Goal: Task Accomplishment & Management: Use online tool/utility

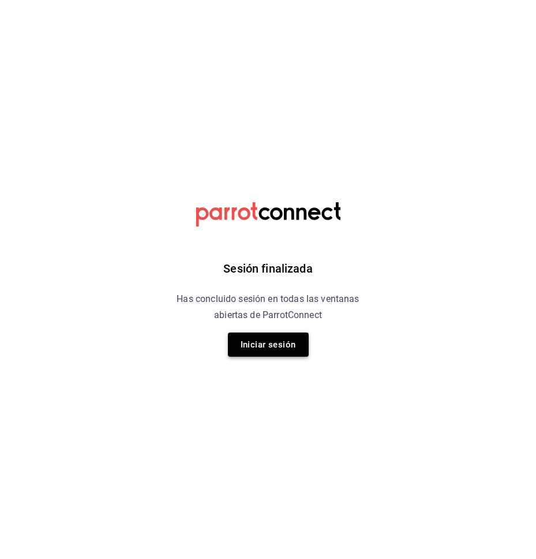
click at [249, 336] on button "Iniciar sesión" at bounding box center [268, 345] width 81 height 24
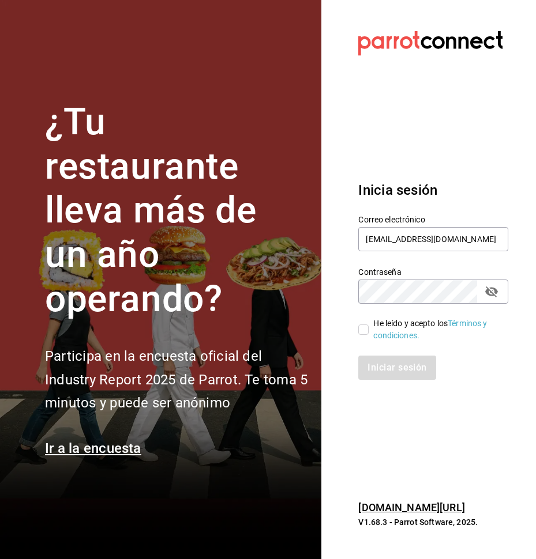
click at [368, 332] on input "He leído y acepto los Términos y condiciones." at bounding box center [363, 330] width 10 height 10
checkbox input "true"
click at [387, 374] on button "Iniciar sesión" at bounding box center [397, 368] width 78 height 24
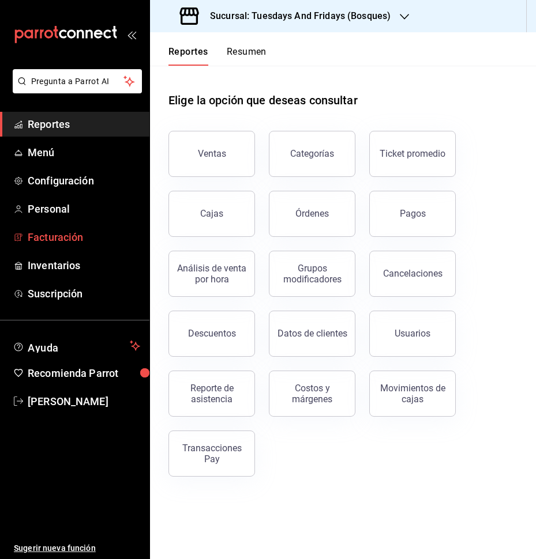
click at [51, 238] on span "Facturación" at bounding box center [84, 237] width 112 height 16
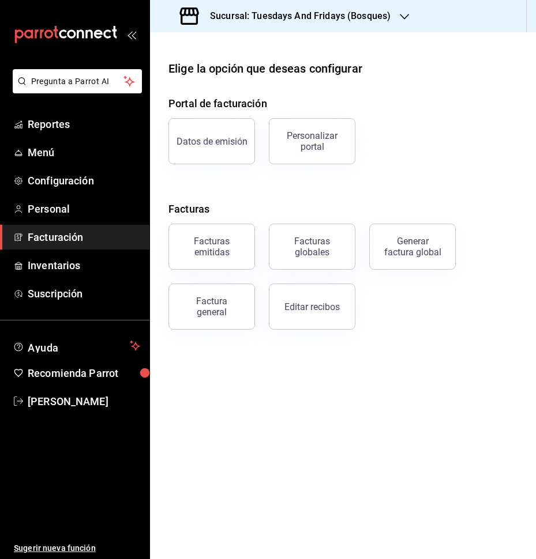
click at [355, 18] on h3 "Sucursal: Tuesdays And Fridays (Bosques)" at bounding box center [296, 16] width 190 height 14
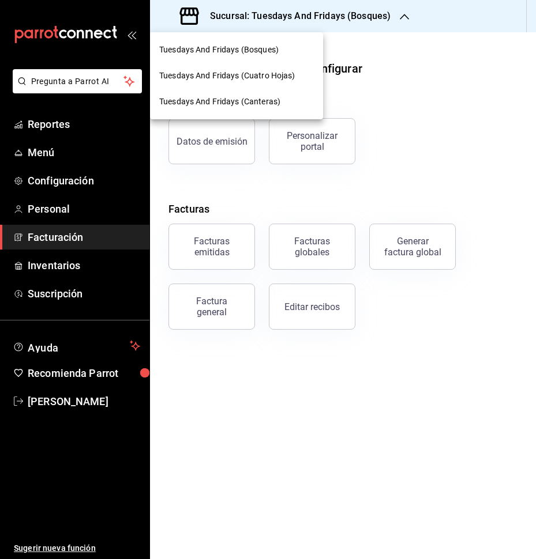
click at [263, 103] on span "Tuesdays And Fridays (Canteras)" at bounding box center [219, 102] width 121 height 12
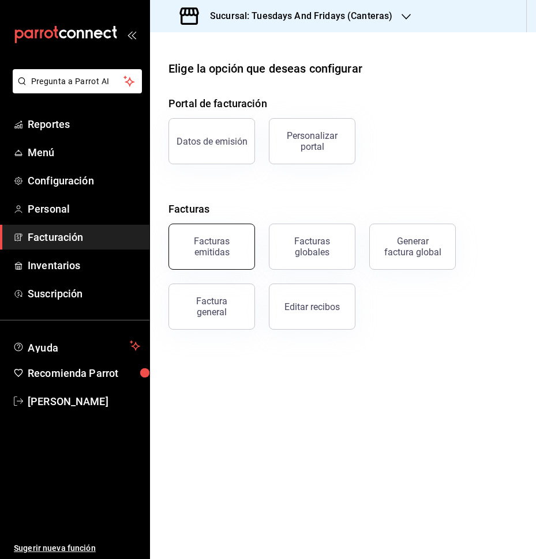
click at [213, 254] on div "Facturas emitidas" at bounding box center [211, 247] width 71 height 22
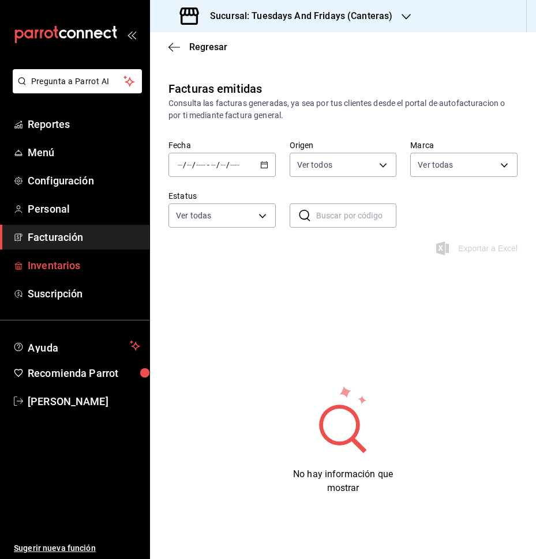
type input "72192942-13c2-4f84-be82-f50c87f3379a"
click at [72, 226] on link "Facturación" at bounding box center [74, 237] width 149 height 25
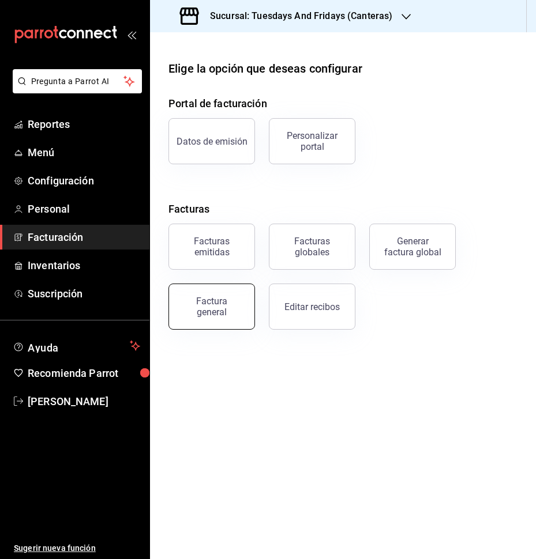
click at [194, 292] on button "Factura general" at bounding box center [211, 307] width 86 height 46
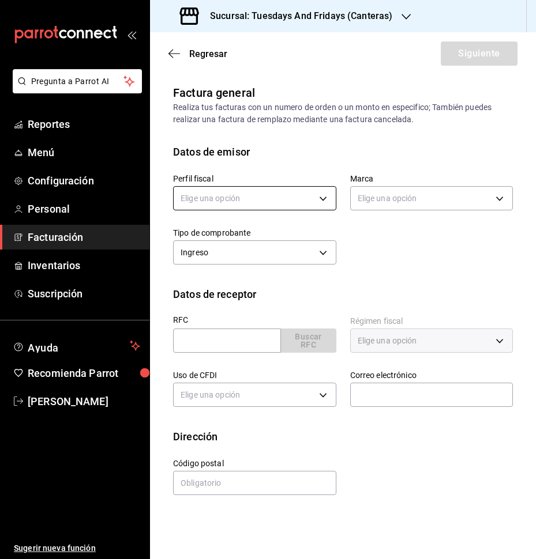
click at [267, 195] on body "Pregunta a Parrot AI Reportes Menú Configuración Personal Facturación Inventari…" at bounding box center [268, 279] width 536 height 559
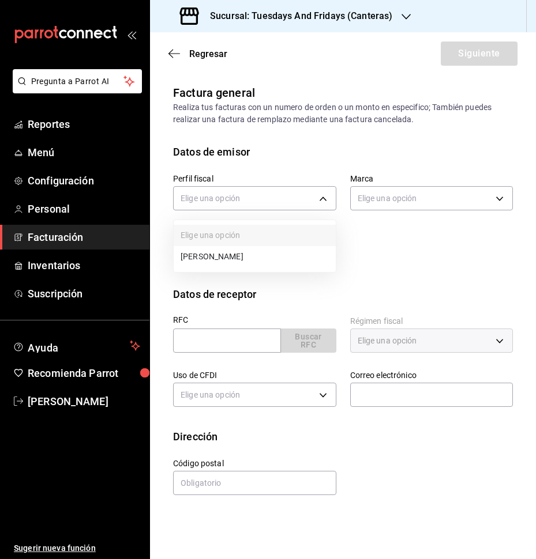
click at [236, 253] on li "JUAN IGNACIO ACERO PADILLA" at bounding box center [255, 256] width 162 height 21
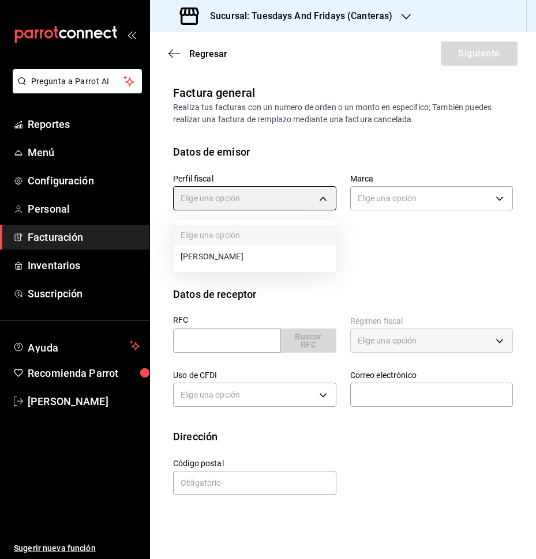
type input "c9cd24ef-4caf-4a7b-8585-89d79b9dc07f"
type input "72192942-13c2-4f84-be82-f50c87f3379a"
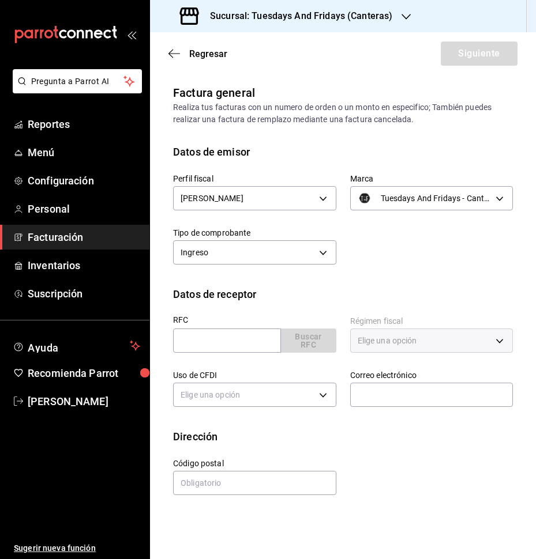
click at [336, 261] on body "Pregunta a Parrot AI Reportes Menú Configuración Personal Facturación Inventari…" at bounding box center [268, 279] width 536 height 559
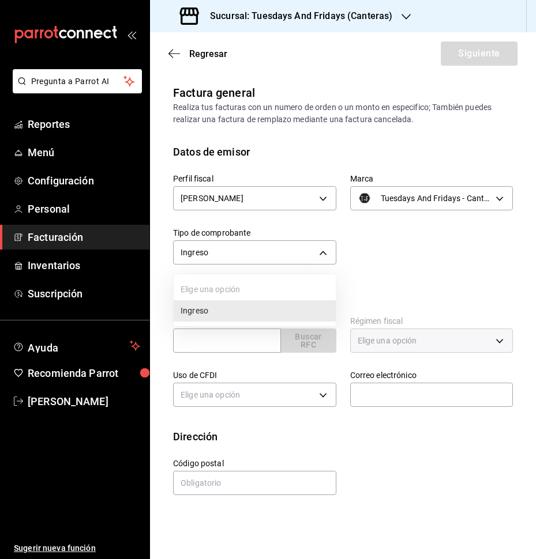
click at [361, 274] on div at bounding box center [268, 279] width 536 height 559
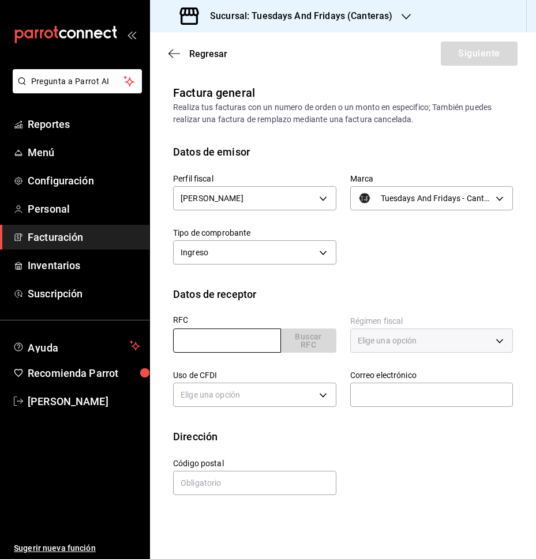
click at [244, 338] on input "text" at bounding box center [227, 341] width 108 height 24
type input "AACC8008203Z2"
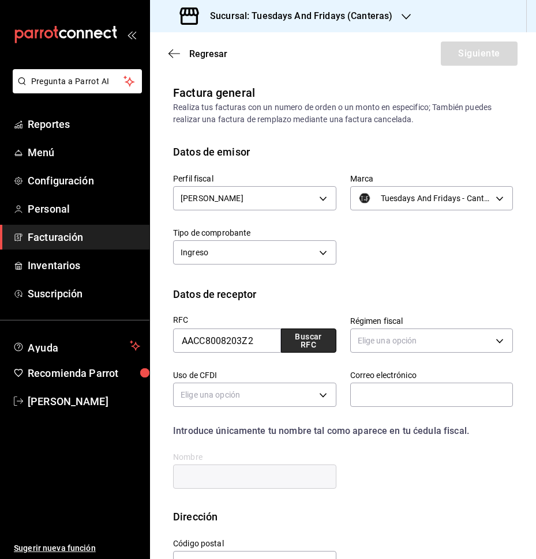
click at [295, 345] on button "Buscar RFC" at bounding box center [308, 341] width 55 height 24
type input "612"
type input "G03"
type input "Claudiar.diazadame@hotmail.com"
type input "20236"
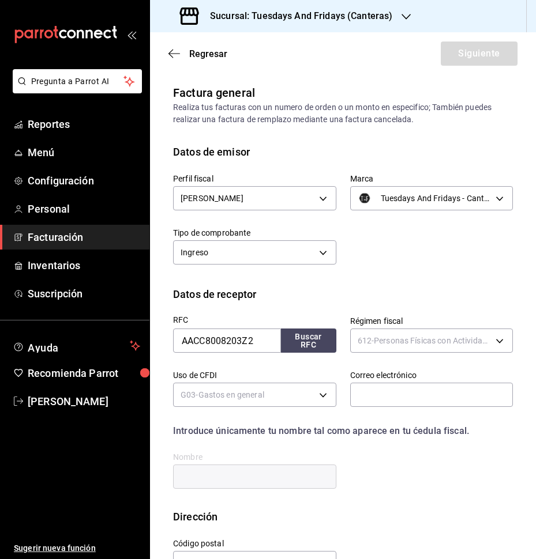
type input "CLAUDIA ROCIO ADAME CASTAÑEDA"
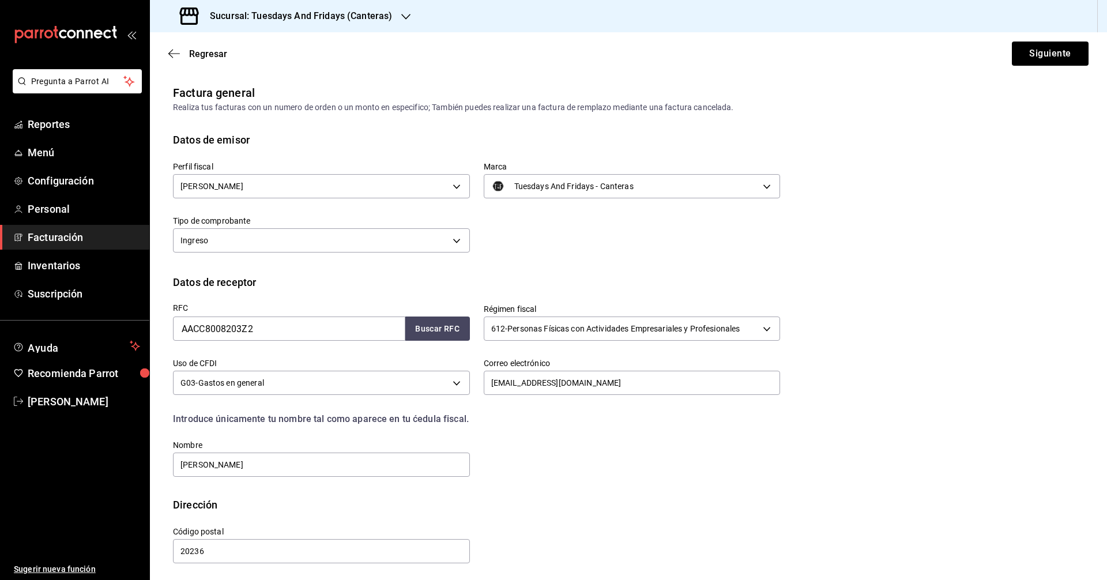
click at [535, 257] on div "Perfil fiscal JUAN IGNACIO ACERO PADILLA c9cd24ef-4caf-4a7b-8585-89d79b9dc07f M…" at bounding box center [628, 211] width 911 height 127
click at [535, 58] on button "Siguiente" at bounding box center [1050, 54] width 77 height 24
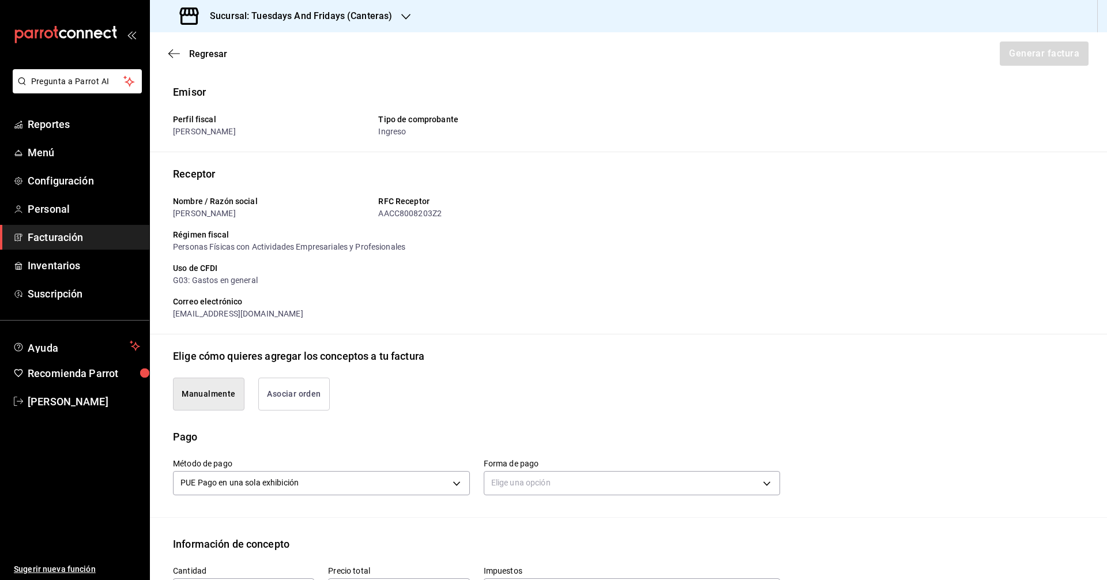
scroll to position [173, 0]
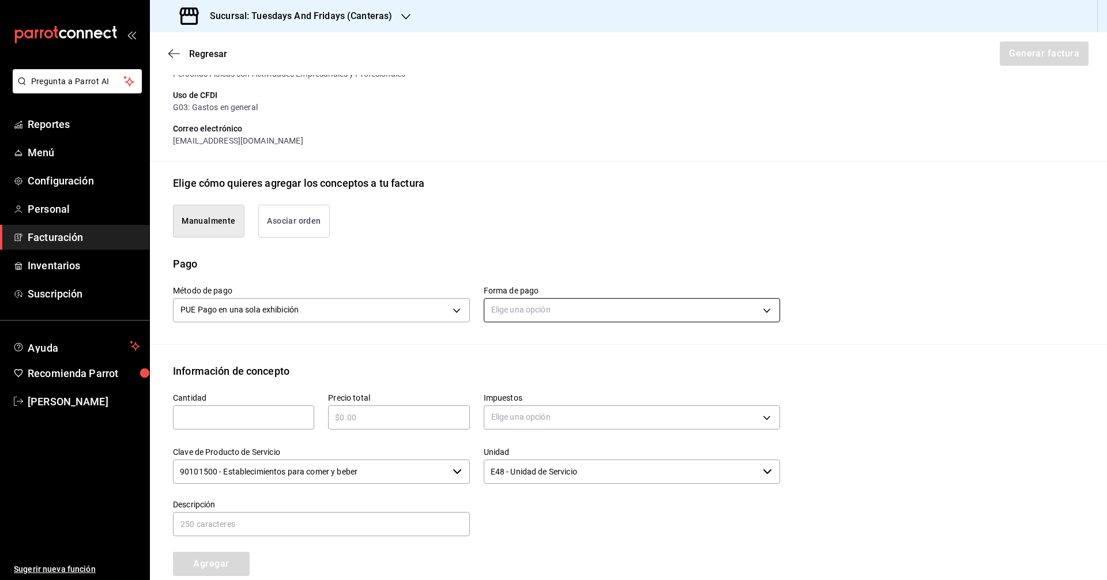
click at [525, 304] on body "Pregunta a Parrot AI Reportes Menú Configuración Personal Facturación Inventari…" at bounding box center [553, 290] width 1107 height 580
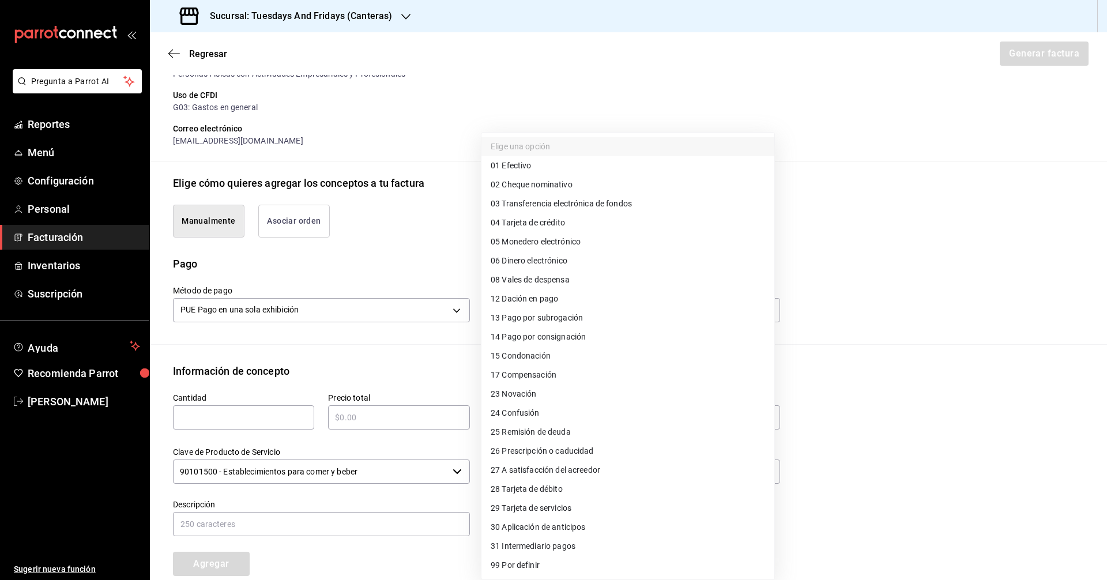
click at [535, 204] on span "03 Transferencia electrónica de fondos" at bounding box center [561, 204] width 141 height 12
type input "03"
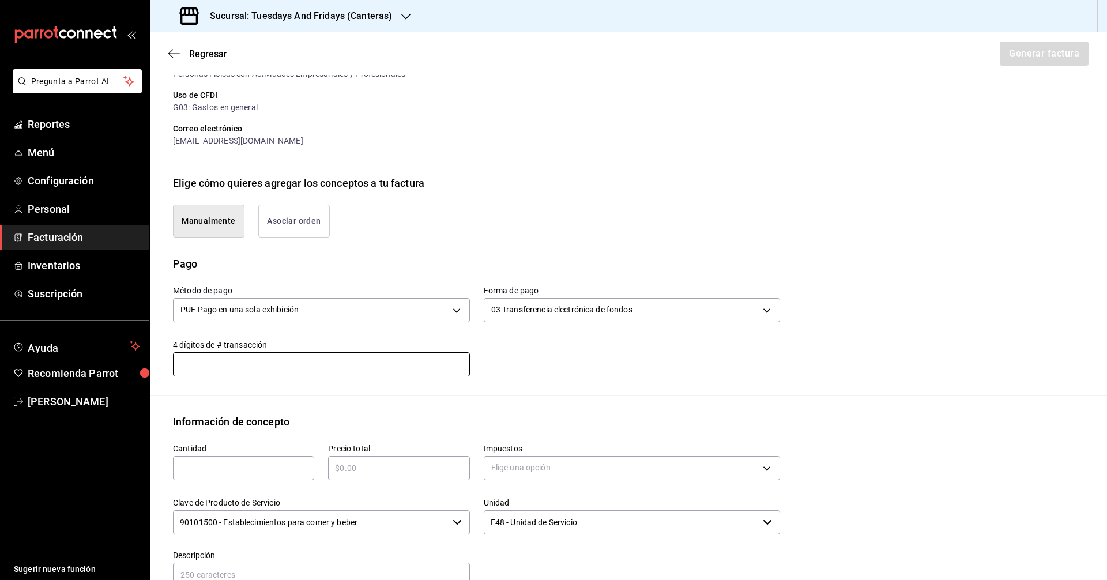
drag, startPoint x: 251, startPoint y: 363, endPoint x: 225, endPoint y: 377, distance: 29.1
click at [251, 363] on input "text" at bounding box center [321, 363] width 297 height 23
type input "1309"
click at [232, 471] on input "text" at bounding box center [243, 468] width 141 height 14
type input "35"
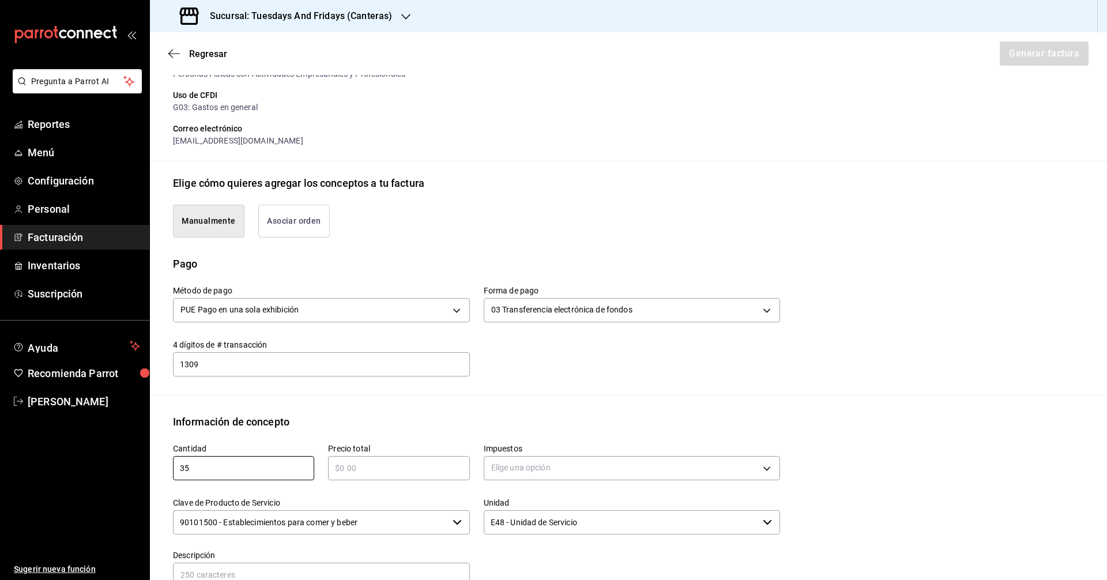
click at [341, 471] on input "text" at bounding box center [398, 468] width 141 height 14
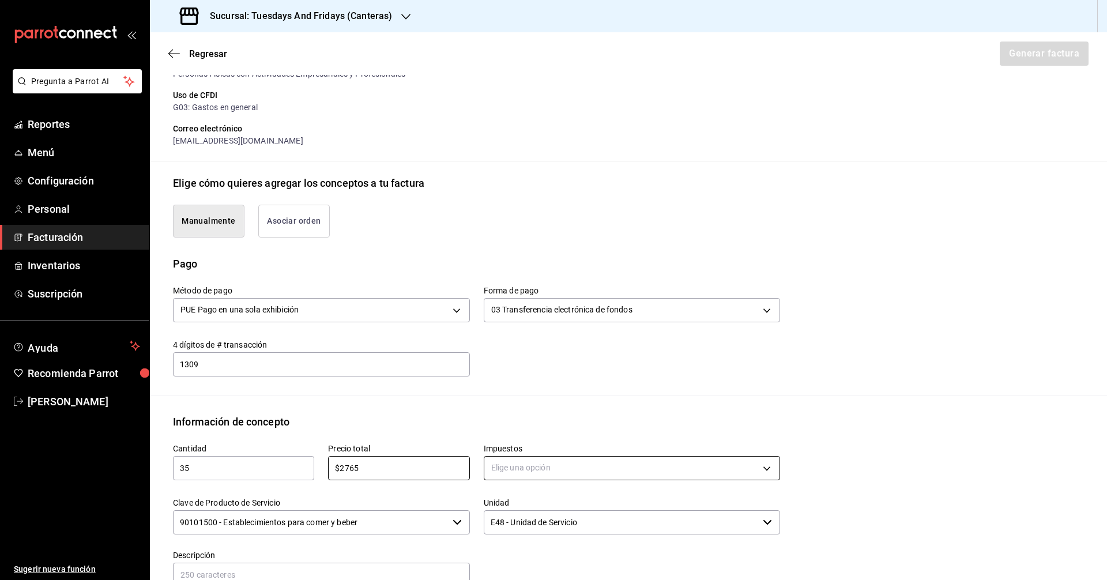
type input "$2765"
click at [535, 475] on body "Pregunta a Parrot AI Reportes Menú Configuración Personal Facturación Inventari…" at bounding box center [553, 290] width 1107 height 580
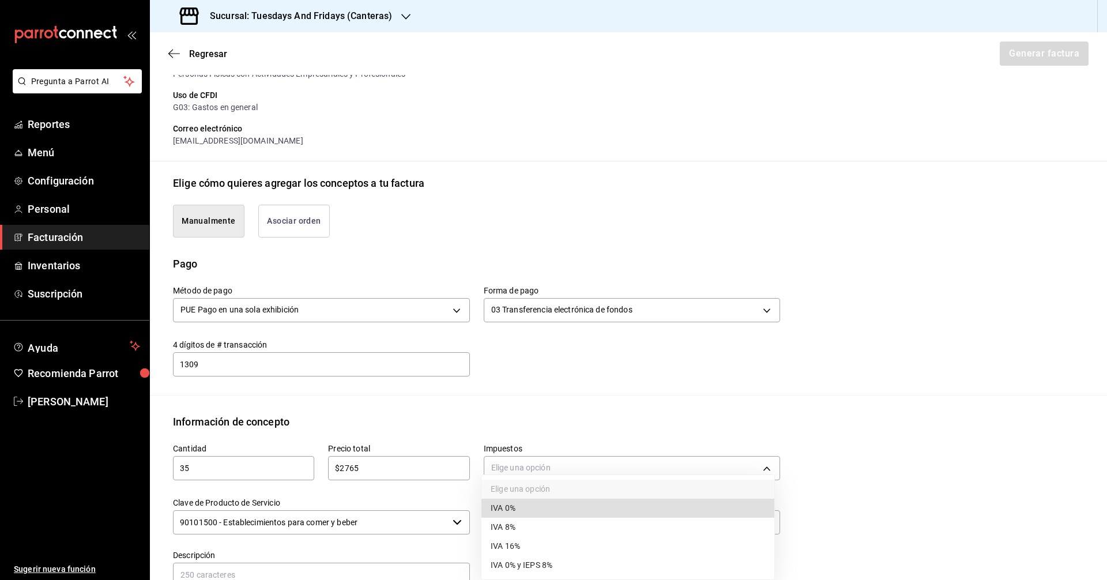
click at [533, 500] on li "IVA 0%" at bounding box center [627, 508] width 293 height 19
type input "IVA_0"
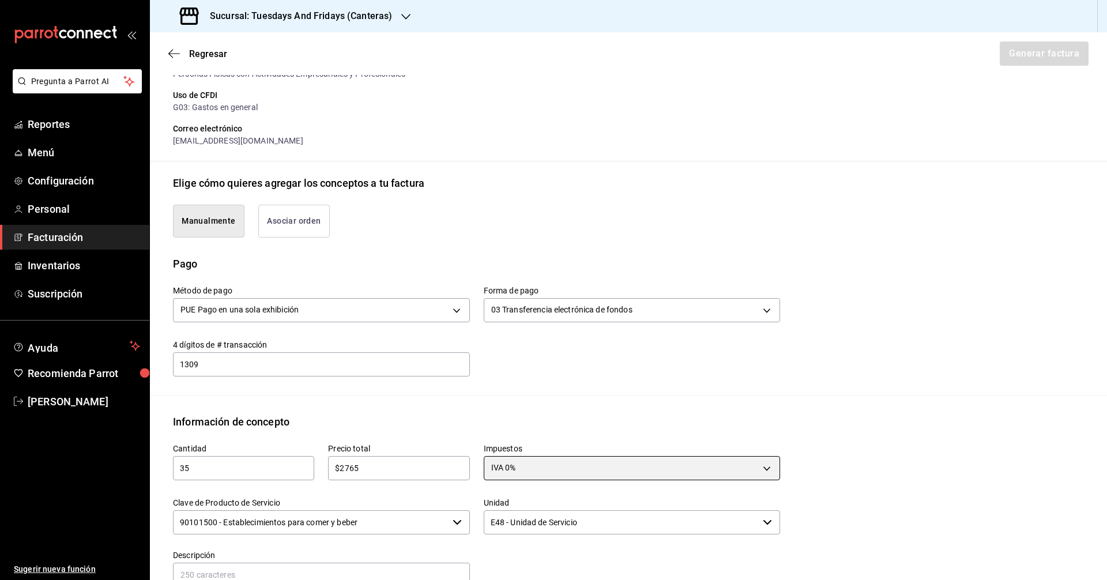
click at [424, 503] on label "Clave de Producto de Servicio" at bounding box center [321, 502] width 297 height 8
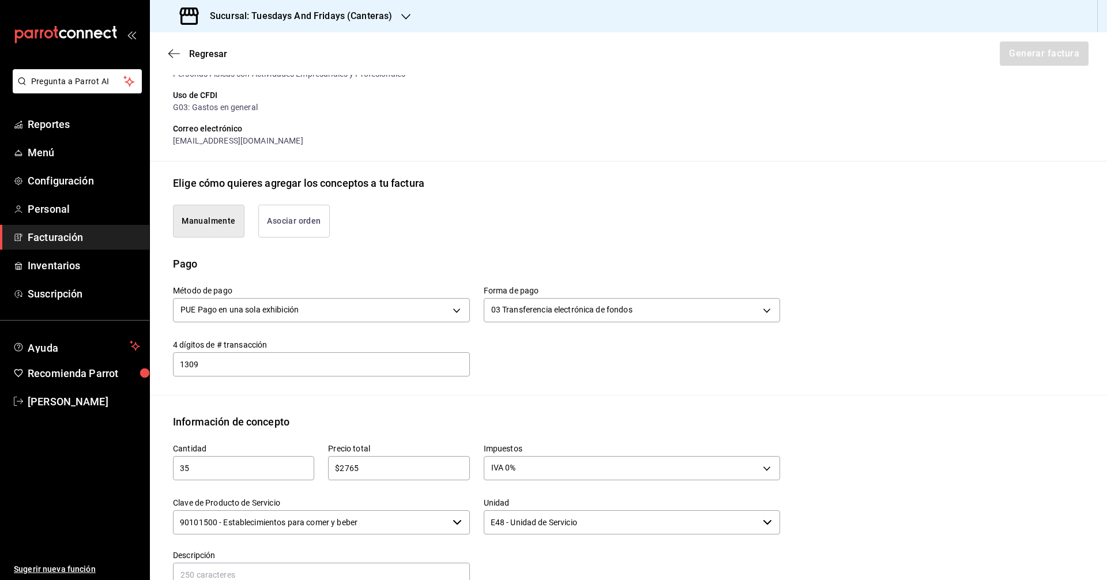
click at [424, 510] on input "90101500 - Establecimientos para comer y beber" at bounding box center [310, 522] width 275 height 24
click at [419, 525] on input "90101500 - Establecimientos para comer y beber" at bounding box center [310, 522] width 275 height 24
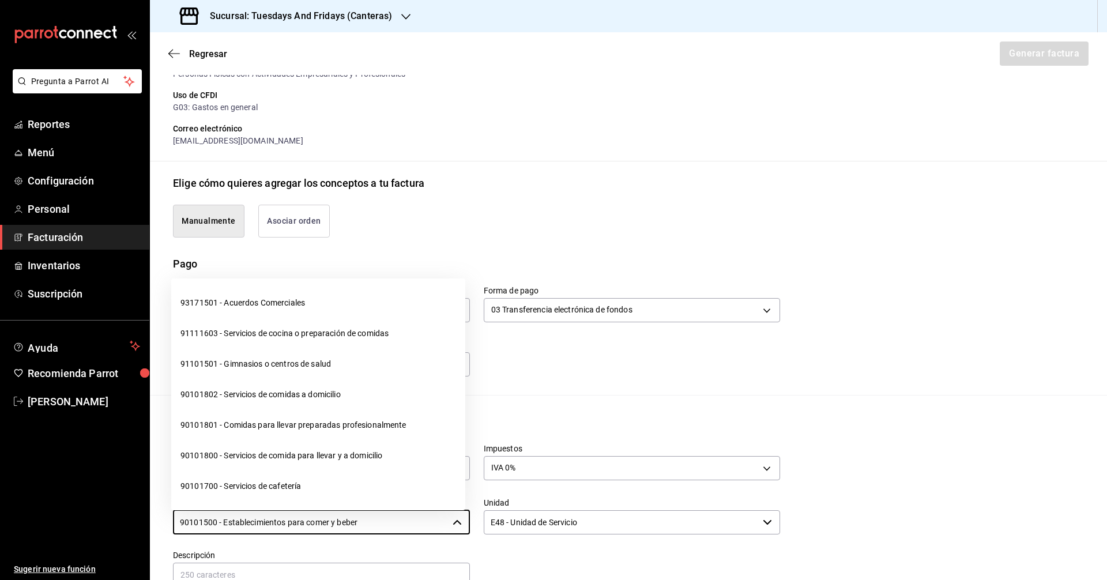
drag, startPoint x: 401, startPoint y: 520, endPoint x: 0, endPoint y: 497, distance: 401.9
click at [0, 497] on div "Pregunta a Parrot AI Reportes Menú Configuración Personal Facturación Inventari…" at bounding box center [553, 290] width 1107 height 580
type input "A"
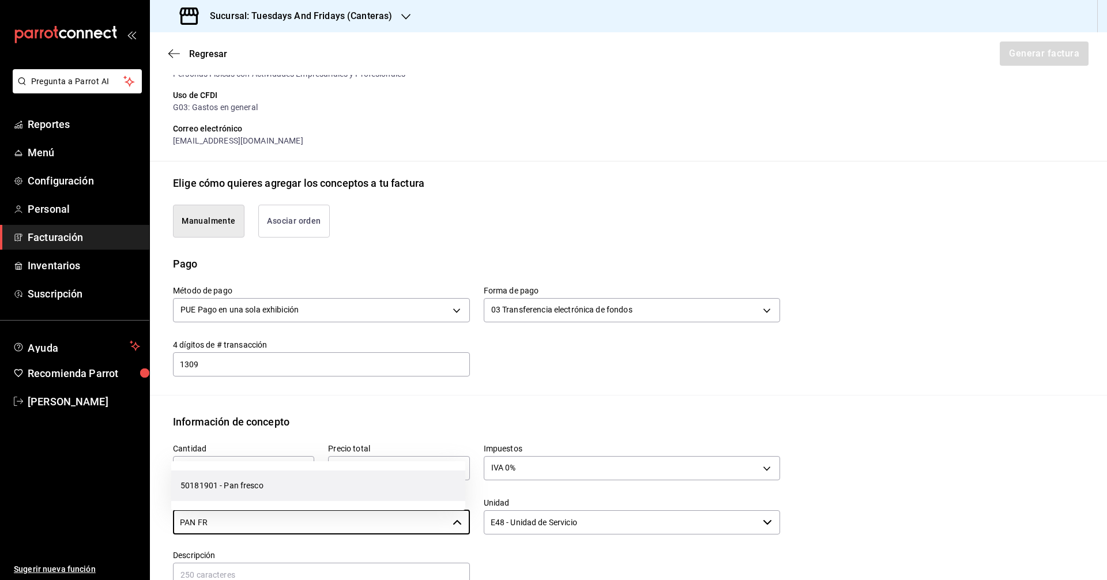
click at [216, 493] on li "50181901 - Pan fresco" at bounding box center [318, 486] width 294 height 31
type input "50181901 - Pan fresco"
click at [535, 528] on input "E48 - Unidad de Servicio" at bounding box center [621, 522] width 275 height 24
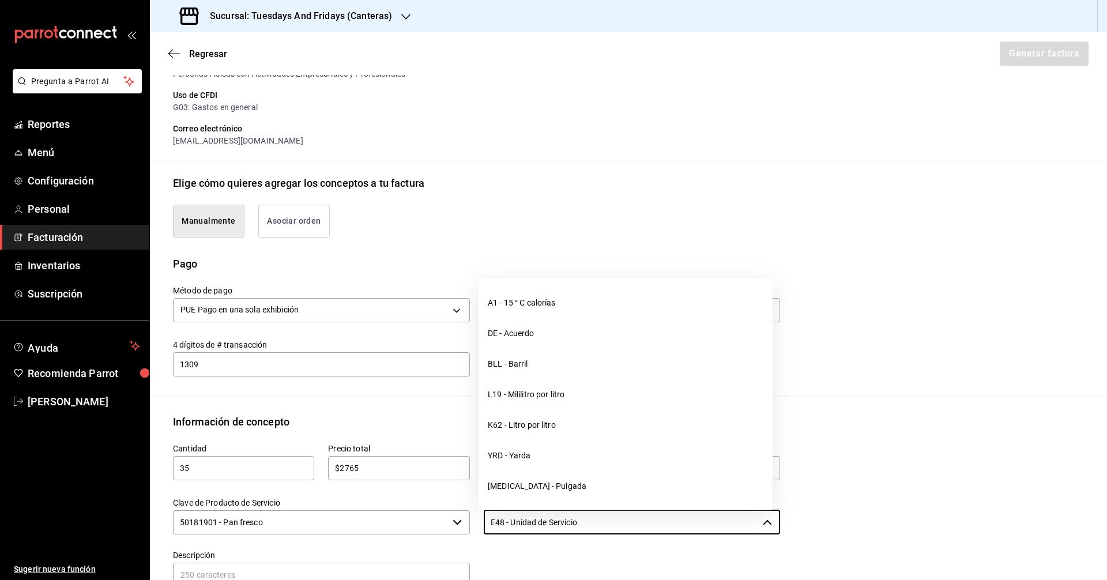
drag, startPoint x: 557, startPoint y: 515, endPoint x: 430, endPoint y: 503, distance: 127.4
click at [432, 503] on div "Cantidad 35 ​ Precio total $2765 ​ Impuestos IVA 0% IVA_0 Clave de Producto de …" at bounding box center [469, 528] width 621 height 197
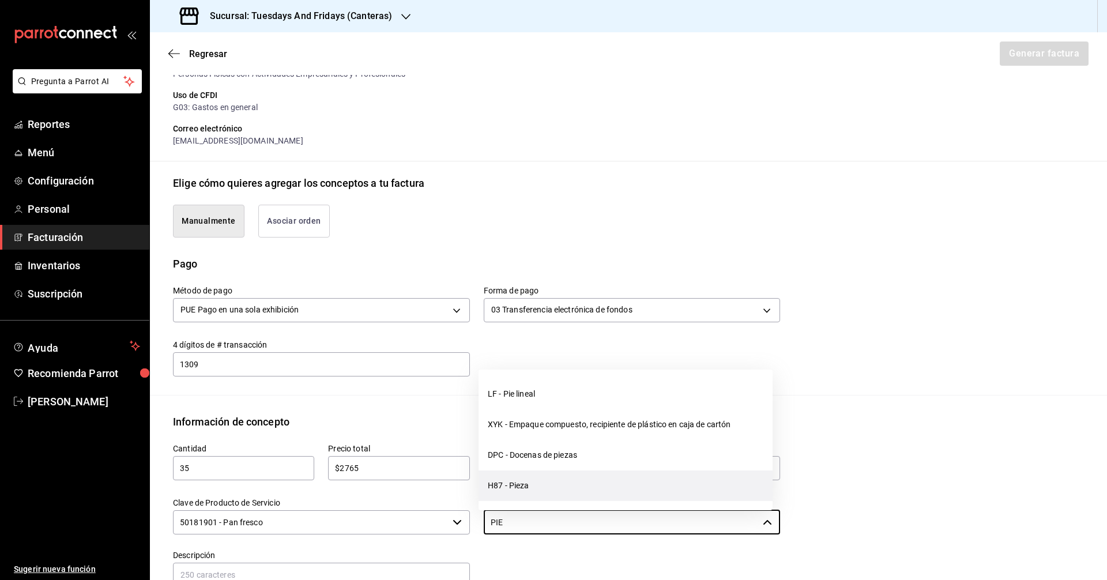
click at [535, 482] on li "H87 - Pieza" at bounding box center [626, 486] width 294 height 31
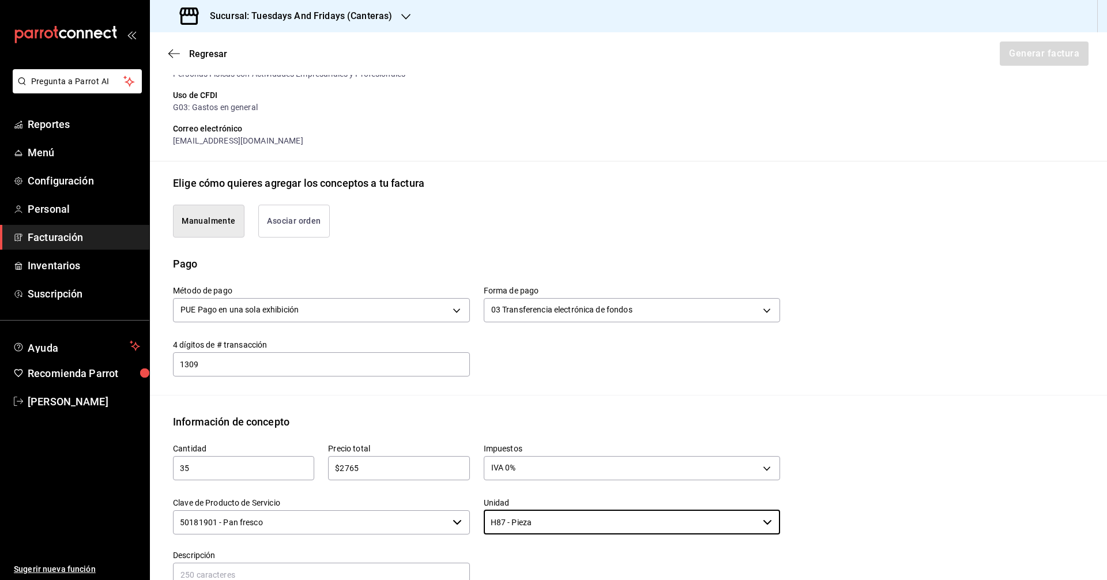
type input "H87 - Pieza"
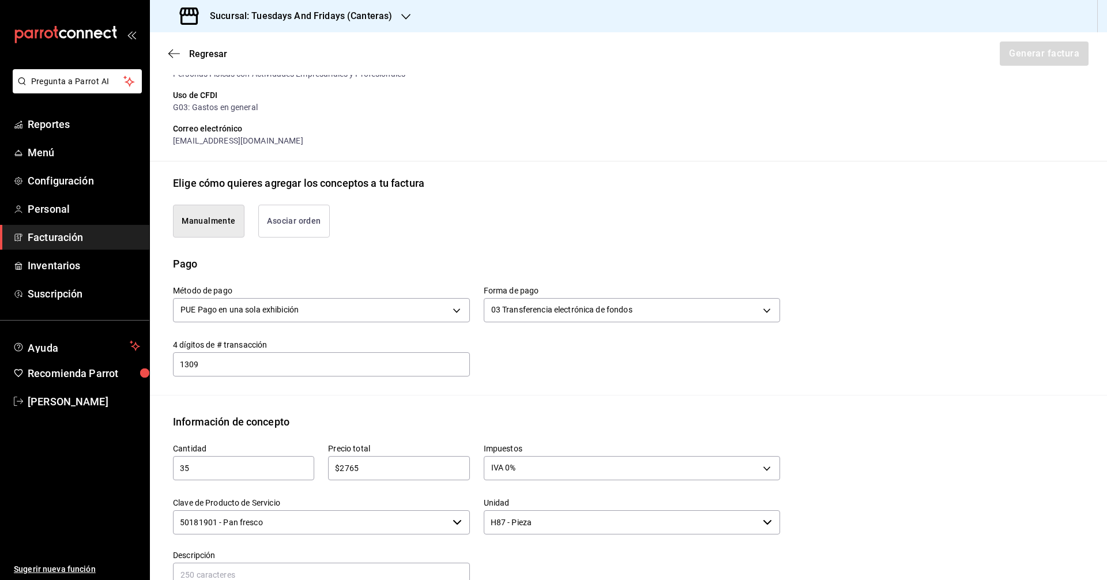
click at [489, 419] on div "Información de concepto" at bounding box center [628, 422] width 911 height 16
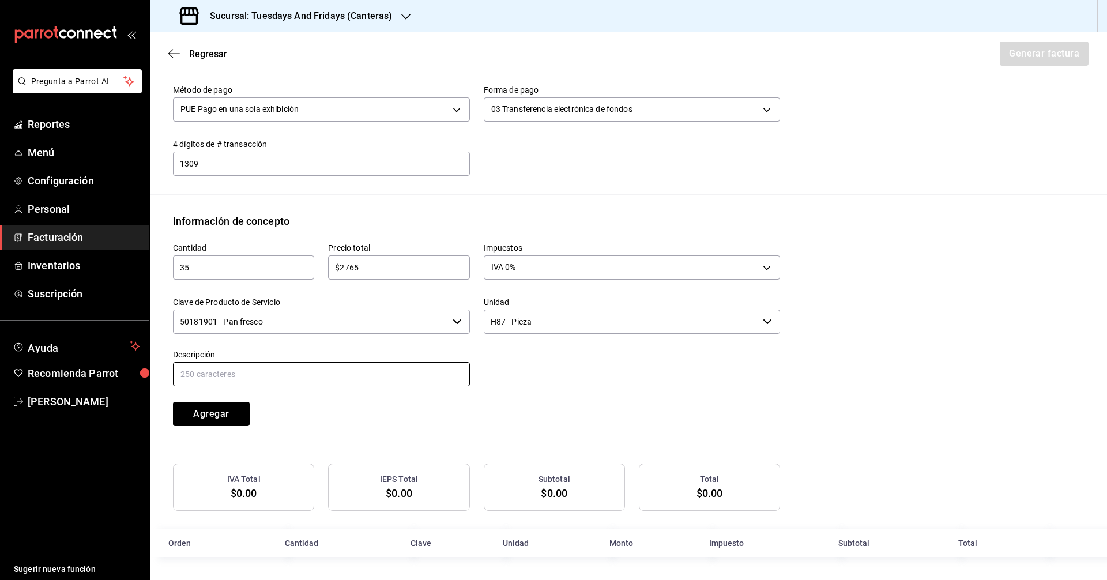
click at [333, 383] on input "text" at bounding box center [321, 374] width 297 height 24
type input "Multigrano"
click at [224, 406] on button "Agregar" at bounding box center [211, 414] width 77 height 24
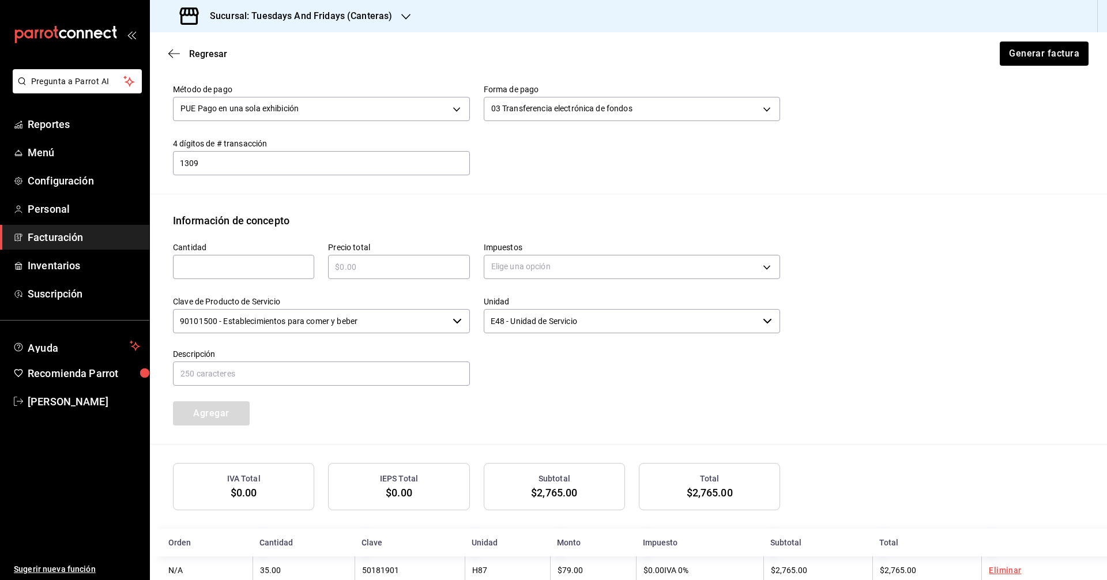
scroll to position [403, 0]
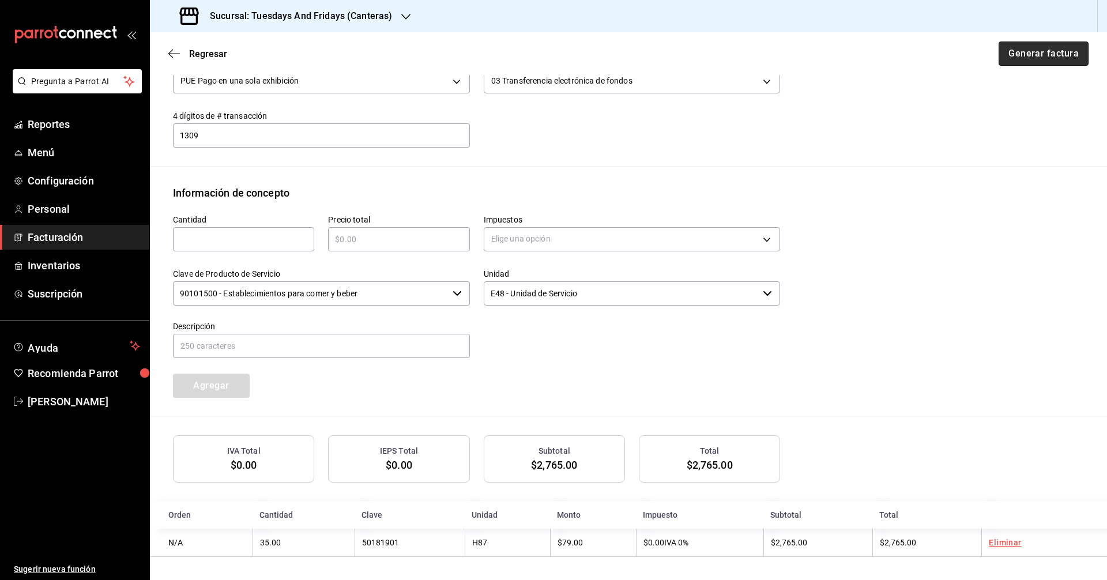
click at [535, 57] on button "Generar factura" at bounding box center [1044, 54] width 90 height 24
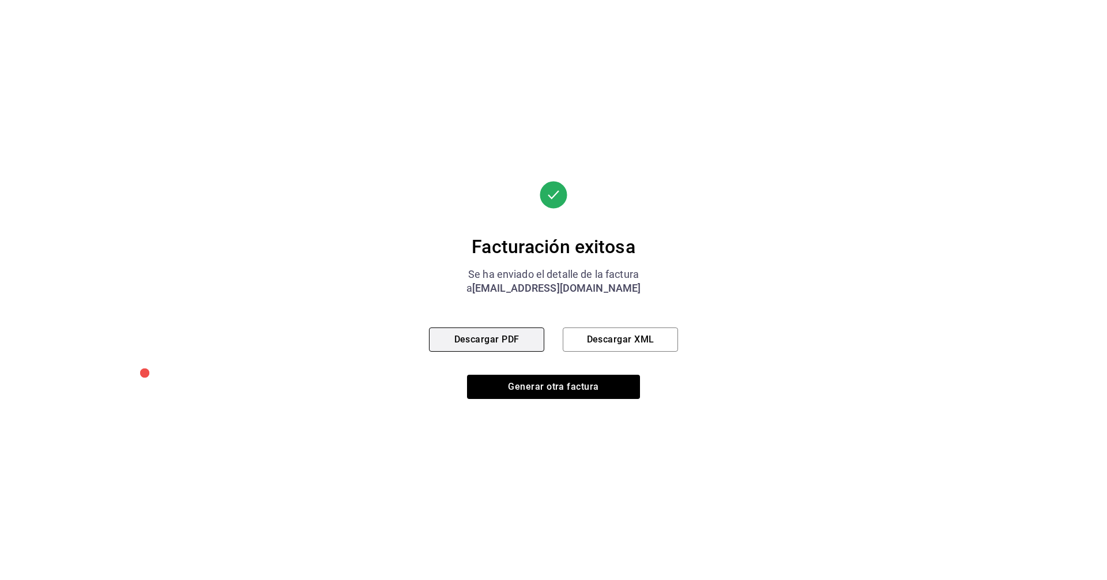
click at [524, 341] on button "Descargar PDF" at bounding box center [486, 340] width 115 height 24
click at [532, 389] on button "Generar otra factura" at bounding box center [553, 387] width 173 height 24
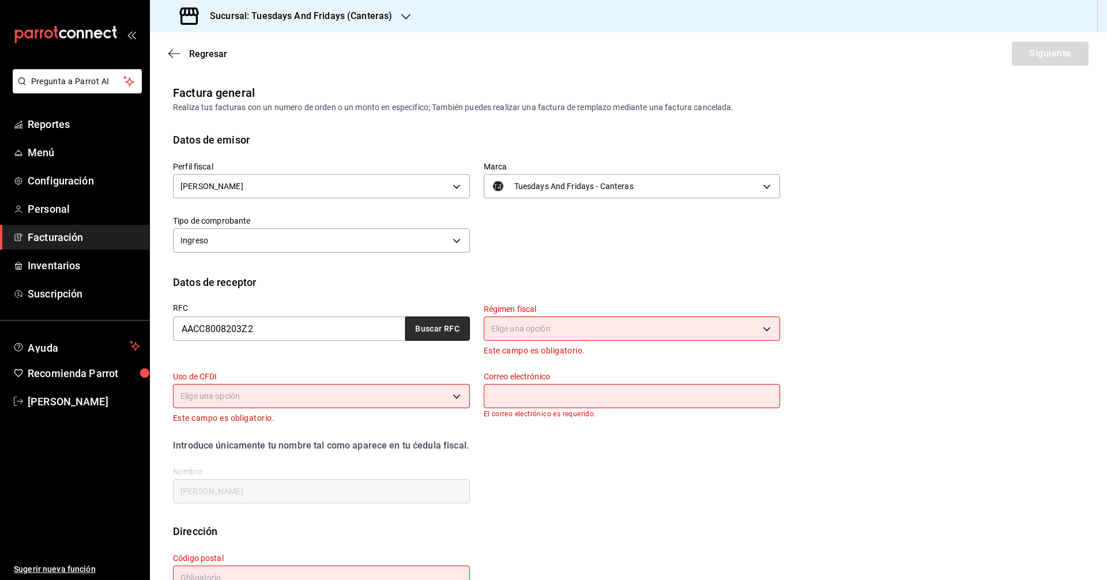
click at [447, 330] on button "Buscar RFC" at bounding box center [437, 329] width 65 height 24
type input "612"
type input "G03"
type input "Claudiar.diazadame@hotmail.com"
type input "20236"
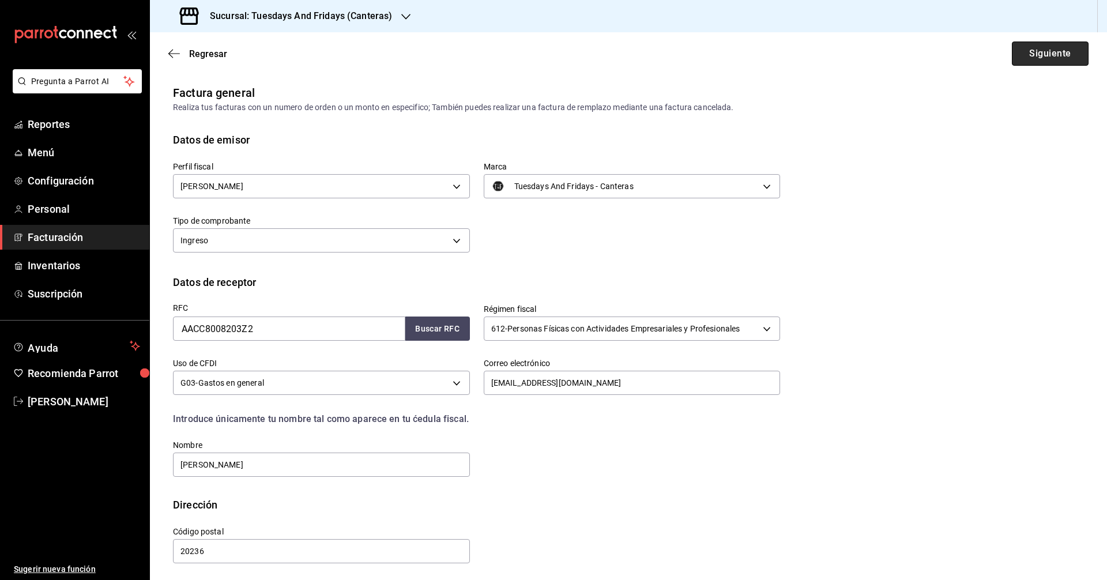
click at [535, 59] on button "Siguiente" at bounding box center [1050, 54] width 77 height 24
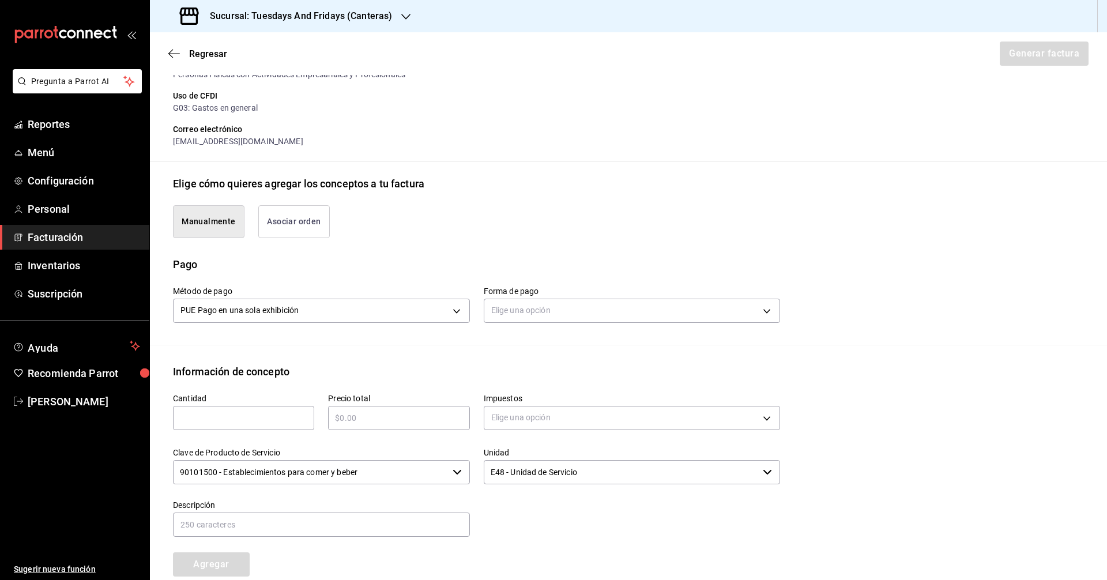
scroll to position [173, 0]
click at [526, 321] on body "Pregunta a Parrot AI Reportes Menú Configuración Personal Facturación Inventari…" at bounding box center [553, 290] width 1107 height 580
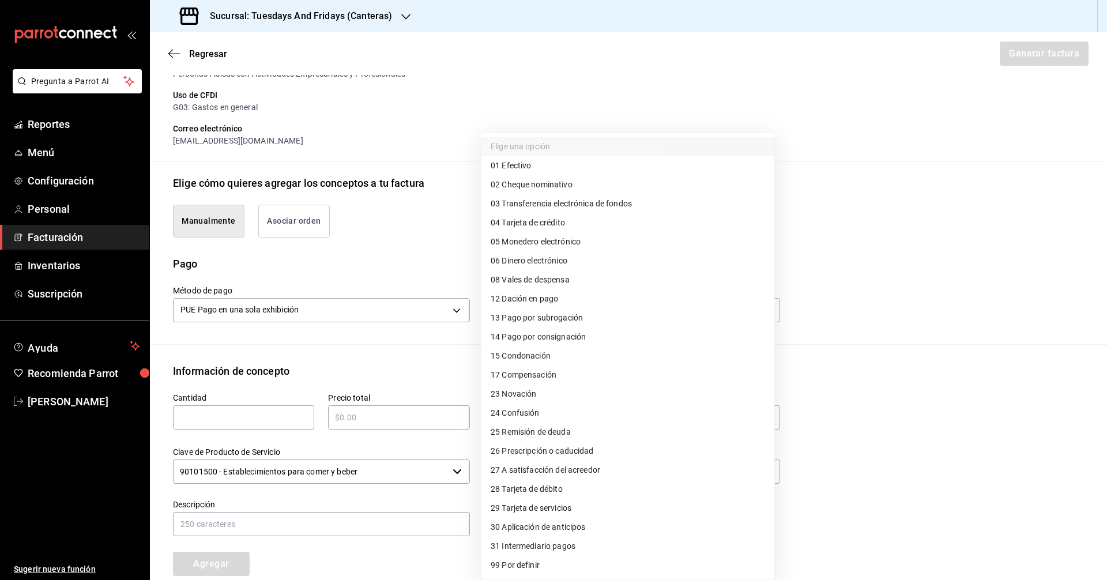
click at [535, 200] on span "03 Transferencia electrónica de fondos" at bounding box center [561, 204] width 141 height 12
type input "03"
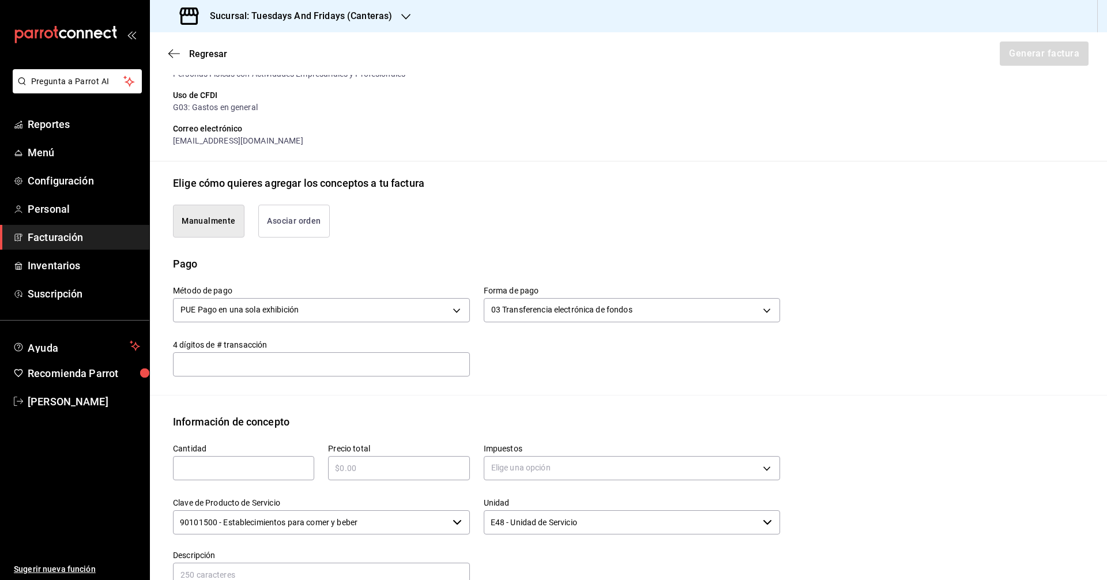
click at [270, 363] on input "text" at bounding box center [321, 363] width 297 height 23
type input "4931"
click at [420, 402] on div "Emisor Perfil fiscal JUAN IGNACIO ACERO PADILLA Tipo de comprobante Ingreso Rec…" at bounding box center [628, 334] width 957 height 846
click at [274, 472] on input "text" at bounding box center [243, 468] width 141 height 14
type input "40"
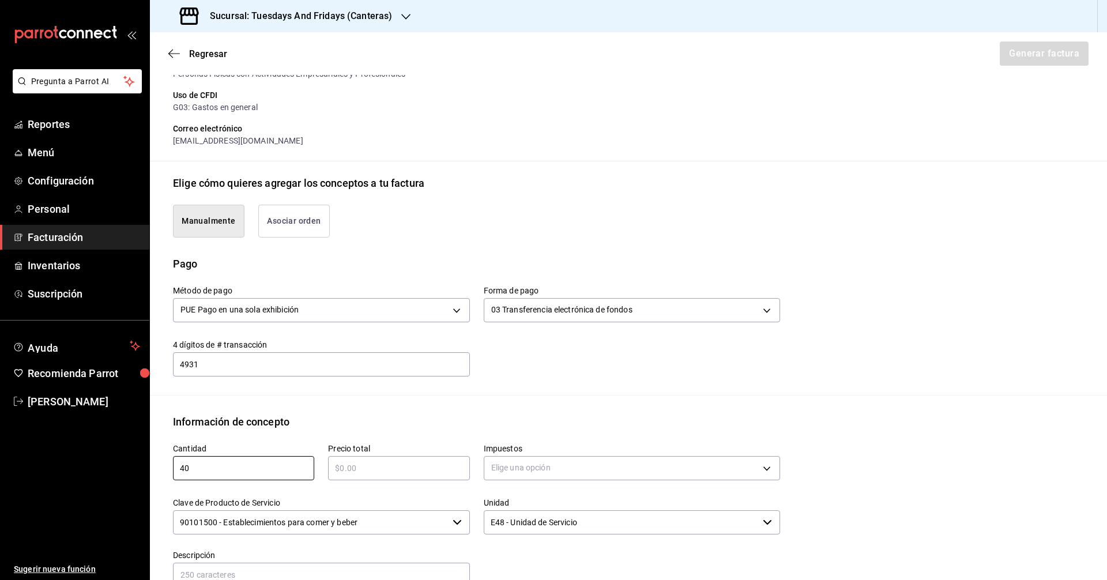
click at [367, 476] on div "​" at bounding box center [398, 468] width 141 height 24
type input "$3160"
click at [535, 432] on div "Impuestos Elige una opción" at bounding box center [625, 457] width 311 height 54
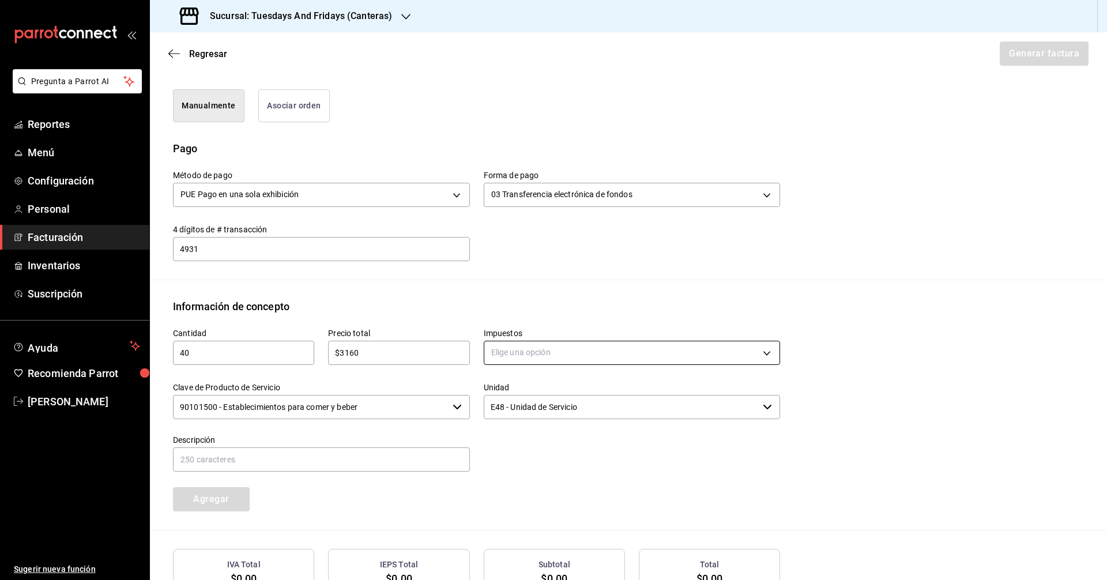
click at [535, 354] on body "Pregunta a Parrot AI Reportes Menú Configuración Personal Facturación Inventari…" at bounding box center [553, 290] width 1107 height 580
click at [535, 413] on li "IVA 0%" at bounding box center [627, 407] width 293 height 19
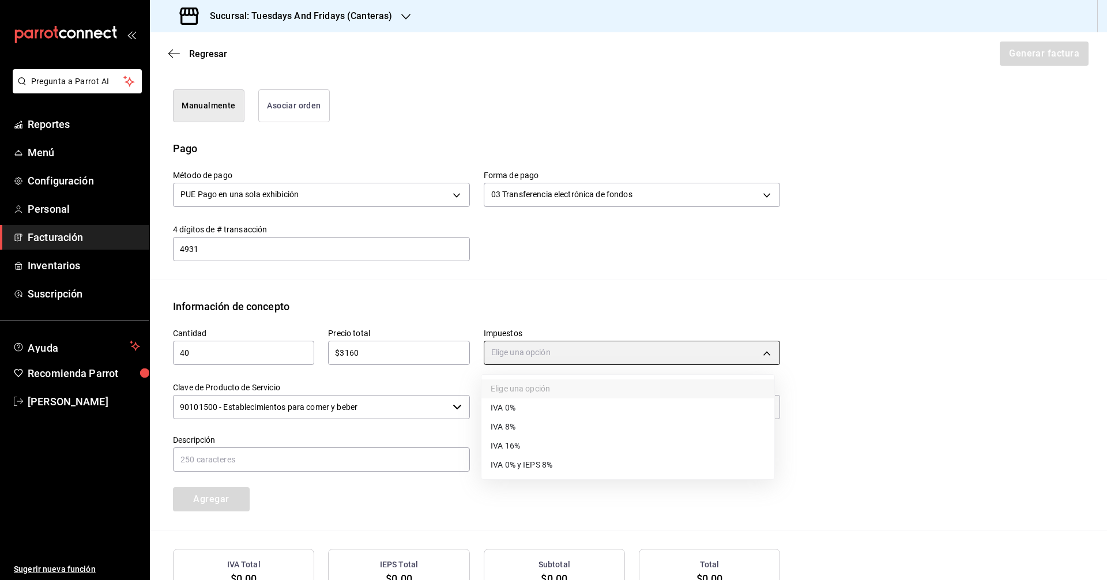
type input "IVA_0"
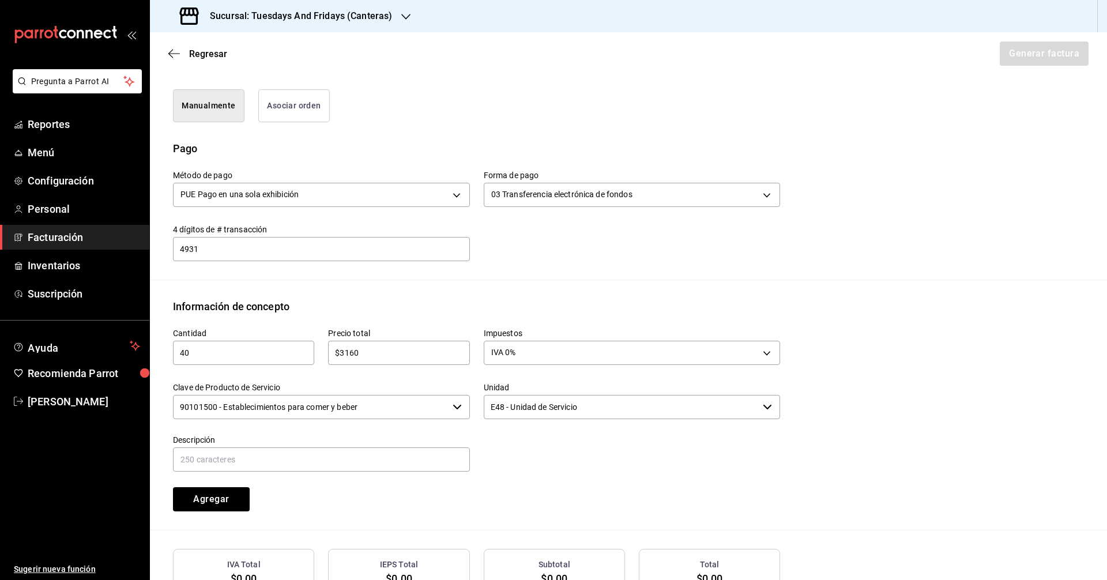
click at [409, 405] on input "90101500 - Establecimientos para comer y beber" at bounding box center [310, 407] width 275 height 24
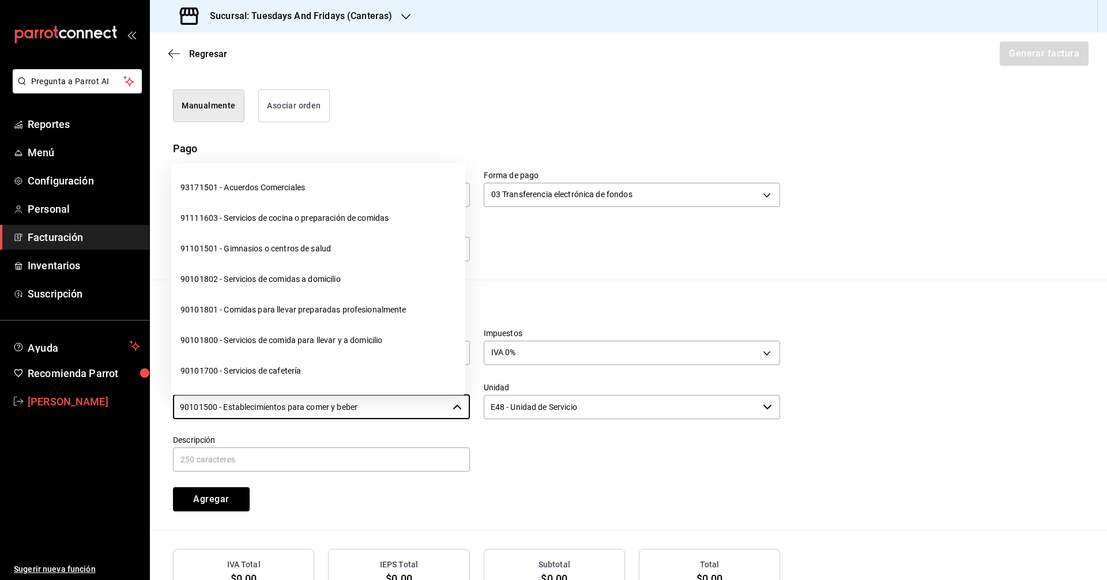
drag, startPoint x: 428, startPoint y: 404, endPoint x: 116, endPoint y: 398, distance: 312.6
click at [116, 398] on div "Pregunta a Parrot AI Reportes Menú Configuración Personal Facturación Inventari…" at bounding box center [553, 290] width 1107 height 580
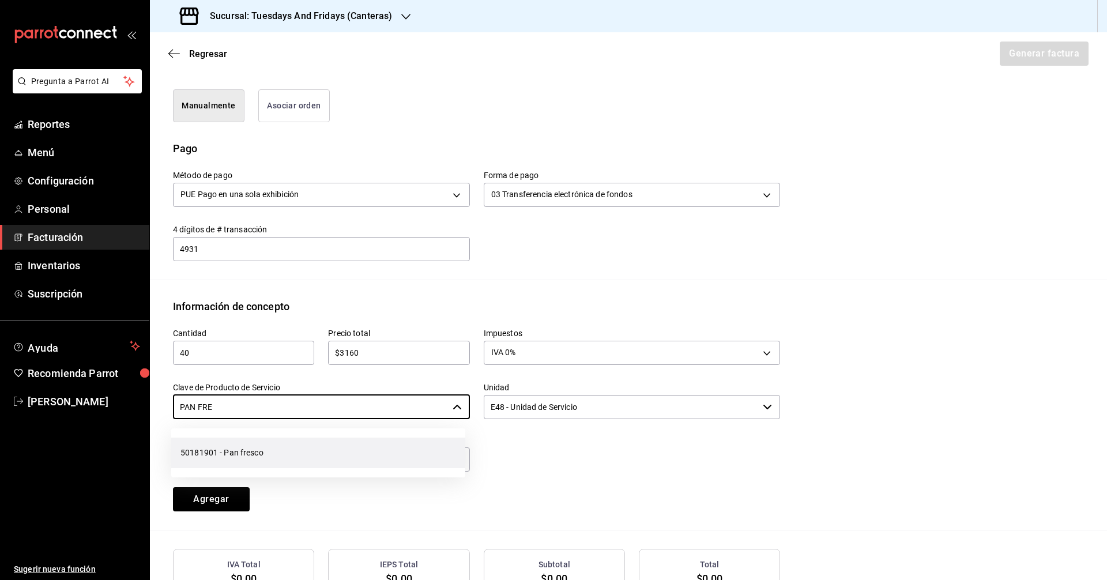
click at [212, 460] on li "50181901 - Pan fresco" at bounding box center [318, 453] width 294 height 31
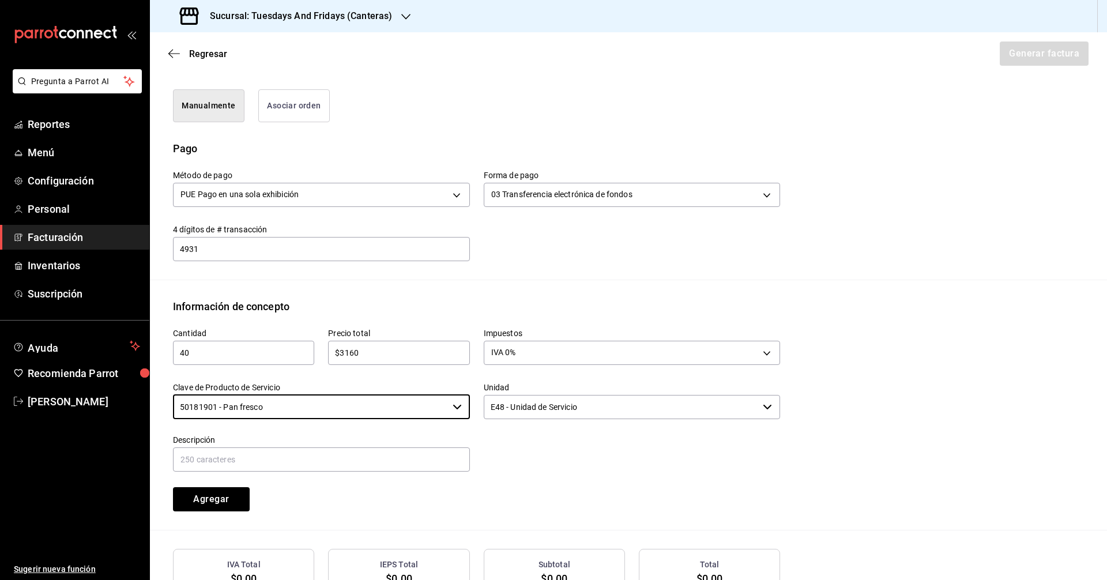
type input "50181901 - Pan fresco"
drag, startPoint x: 555, startPoint y: 412, endPoint x: 596, endPoint y: 409, distance: 41.6
click at [535, 412] on input "E48 - Unidad de Servicio" at bounding box center [621, 407] width 275 height 24
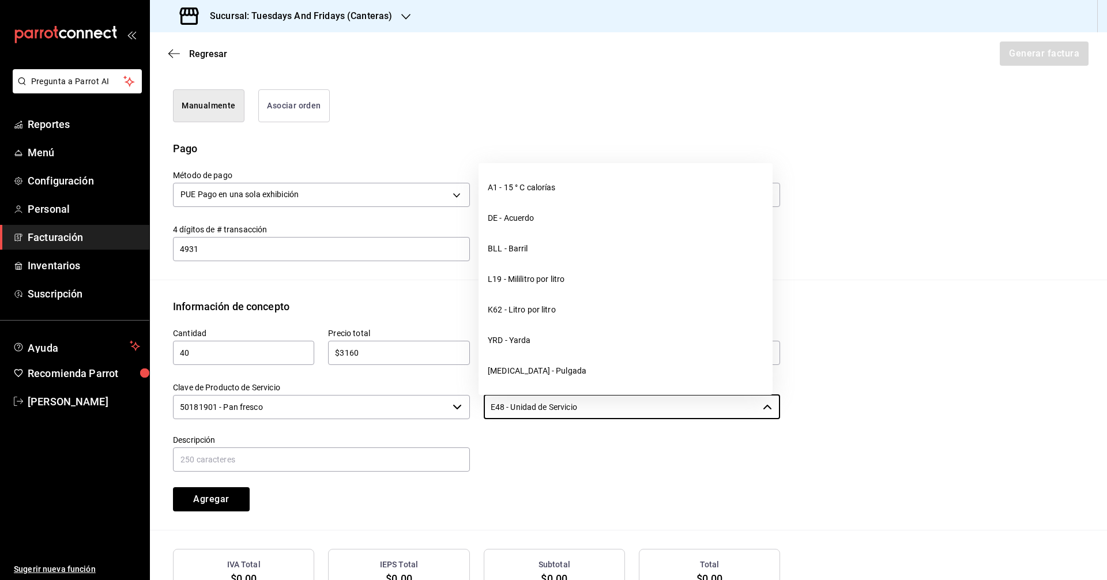
drag, startPoint x: 629, startPoint y: 409, endPoint x: 457, endPoint y: 394, distance: 172.5
click at [457, 394] on div "Cantidad 40 ​ Precio total $3160 ​ Impuestos IVA 0% IVA_0 Clave de Producto de …" at bounding box center [469, 412] width 621 height 197
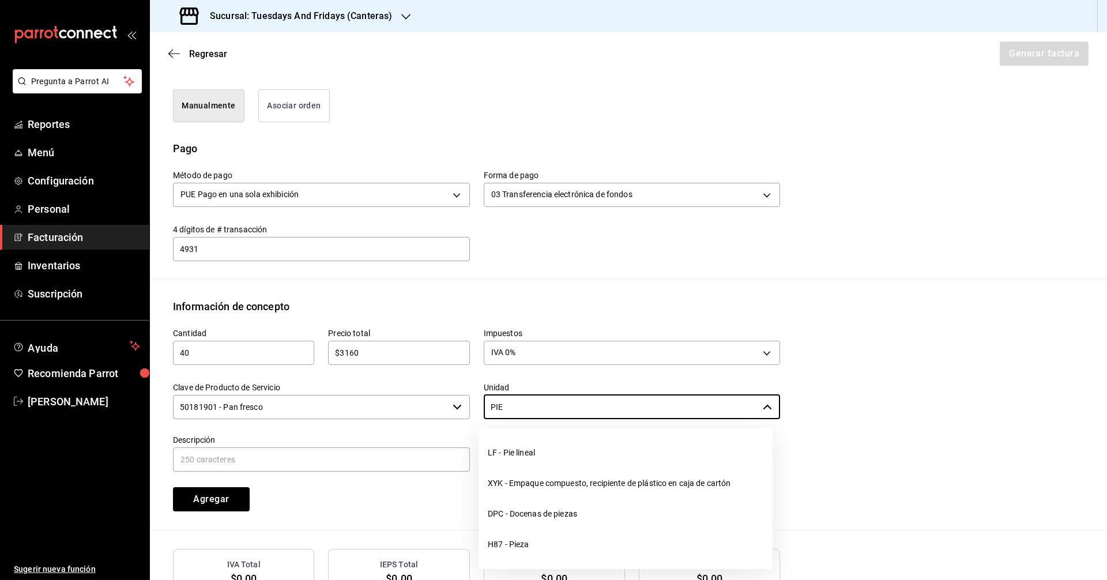
click at [535, 535] on li "H87 - Pieza" at bounding box center [626, 544] width 294 height 31
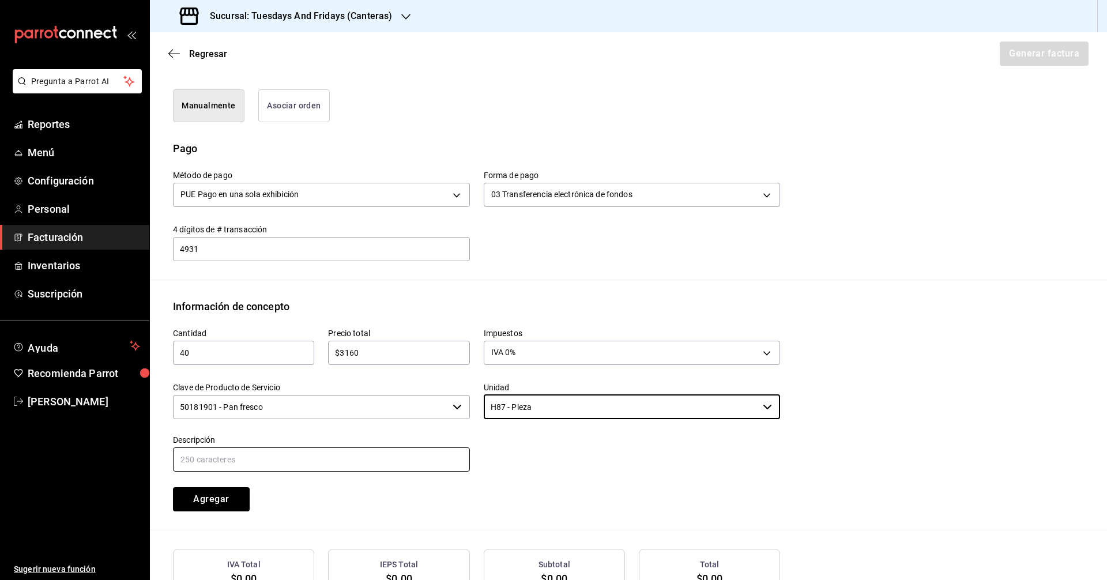
type input "H87 - Pieza"
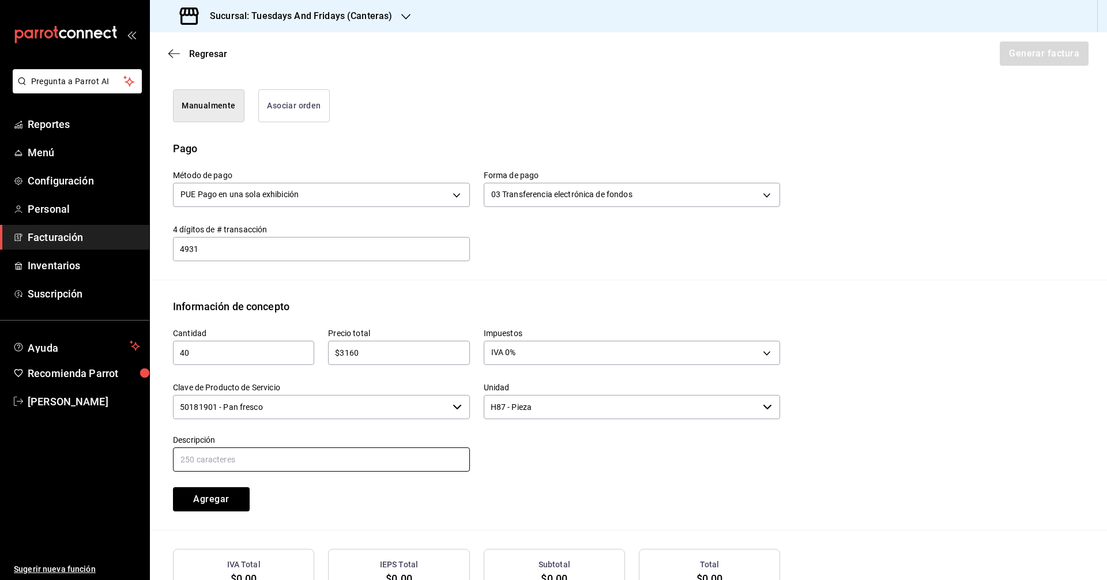
click at [331, 464] on input "text" at bounding box center [321, 459] width 297 height 24
type input "Multigrano"
click at [202, 502] on button "Agregar" at bounding box center [211, 499] width 77 height 24
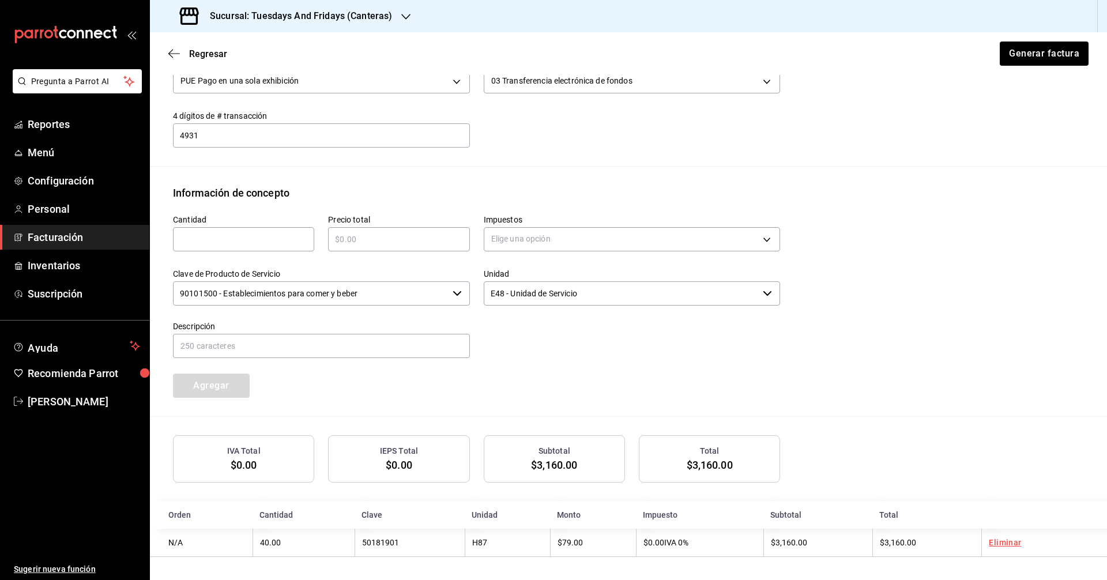
scroll to position [230, 0]
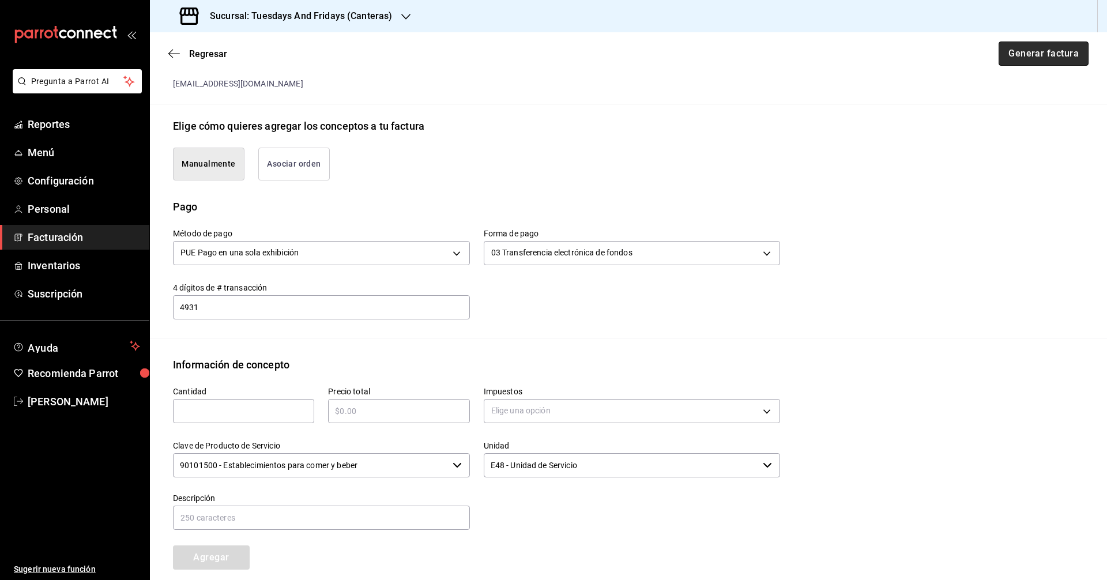
click at [535, 59] on button "Generar factura" at bounding box center [1044, 54] width 90 height 24
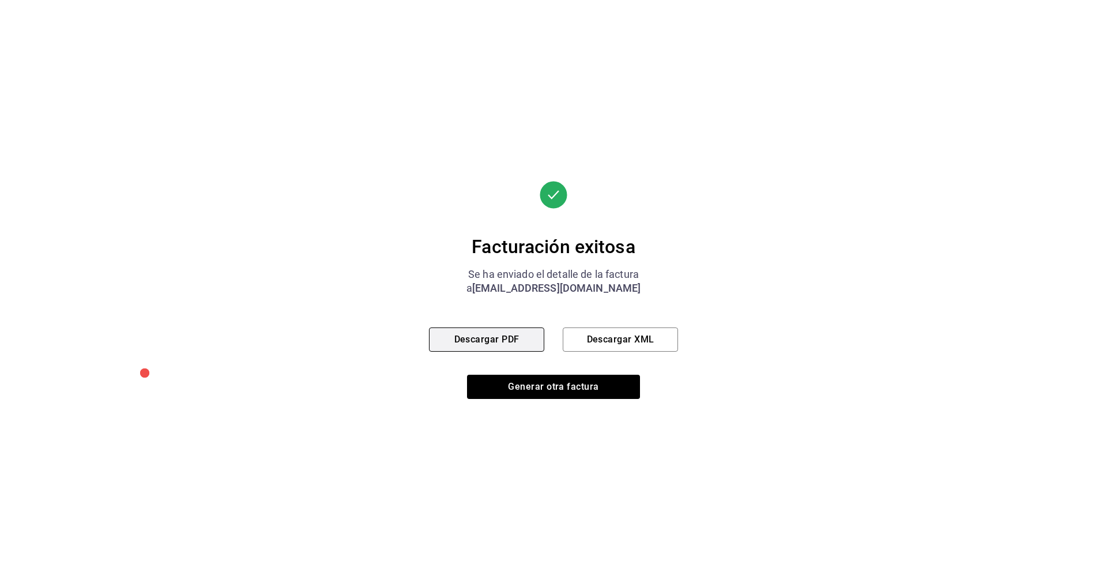
click at [491, 337] on button "Descargar PDF" at bounding box center [486, 340] width 115 height 24
click at [535, 392] on button "Generar otra factura" at bounding box center [553, 387] width 173 height 24
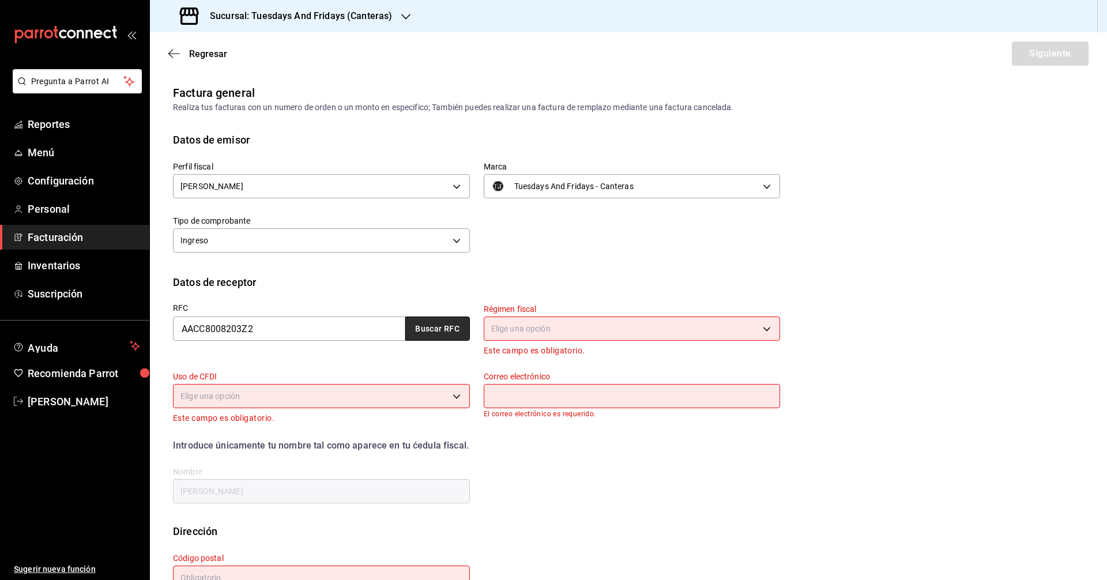
click at [423, 328] on button "Buscar RFC" at bounding box center [437, 329] width 65 height 24
type input "612"
type input "G03"
type input "Claudiar.diazadame@hotmail.com"
type input "20236"
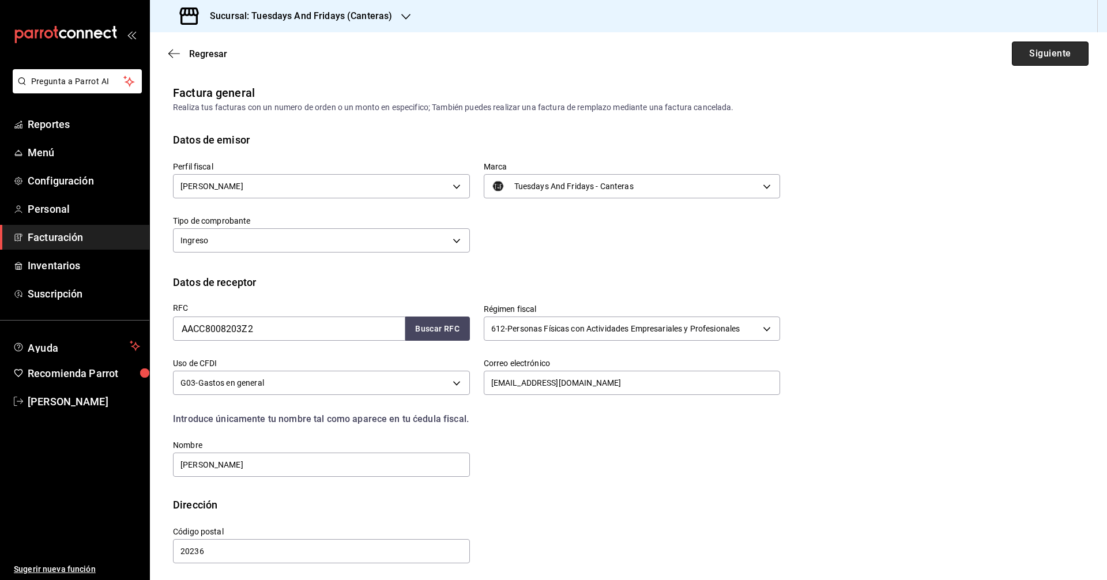
click at [535, 62] on button "Siguiente" at bounding box center [1050, 54] width 77 height 24
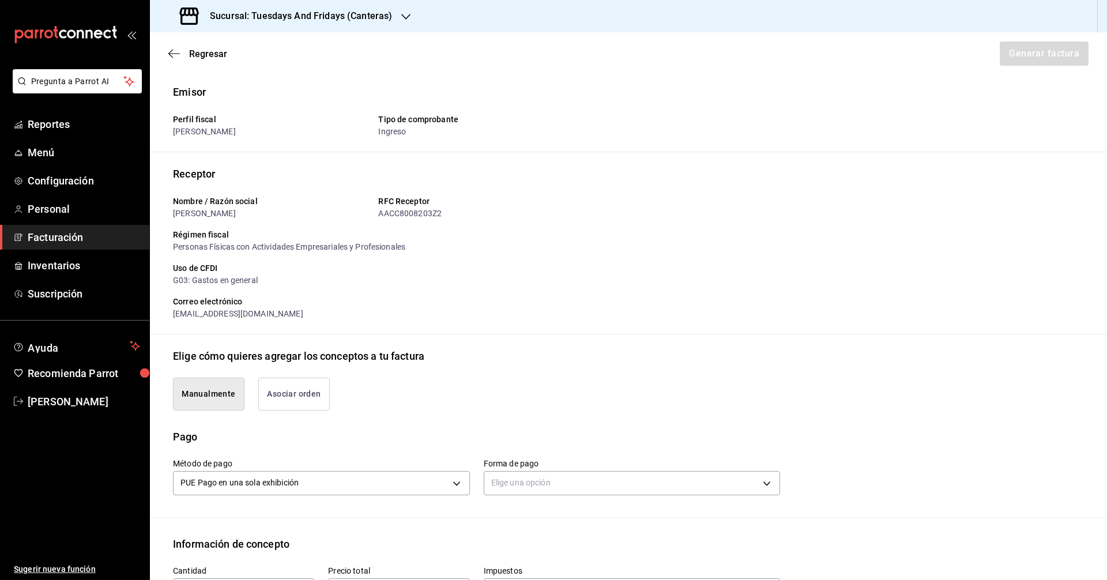
scroll to position [288, 0]
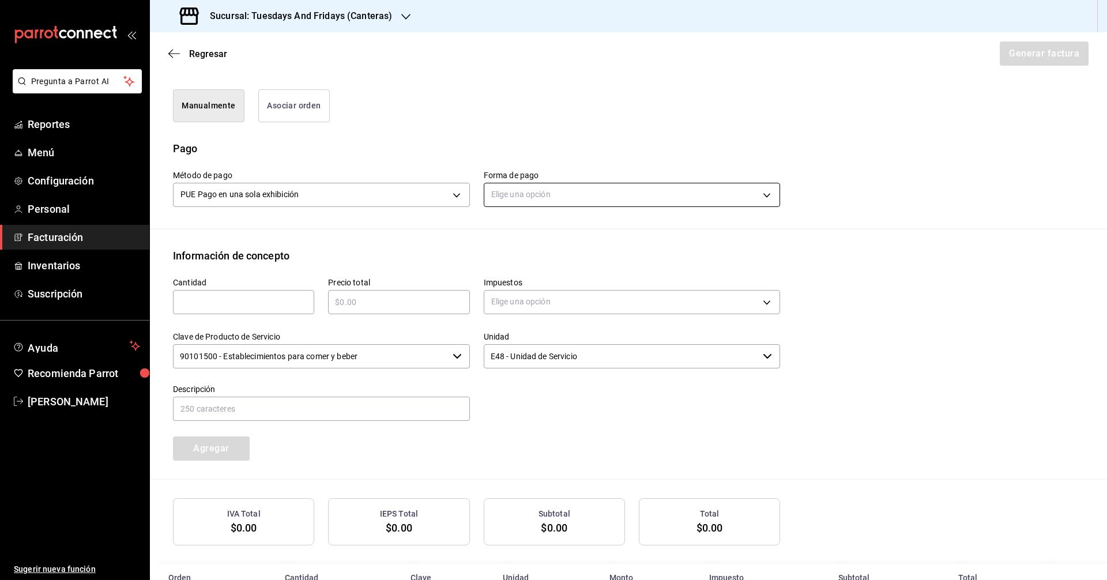
click at [535, 194] on body "Pregunta a Parrot AI Reportes Menú Configuración Personal Facturación Inventari…" at bounding box center [553, 290] width 1107 height 580
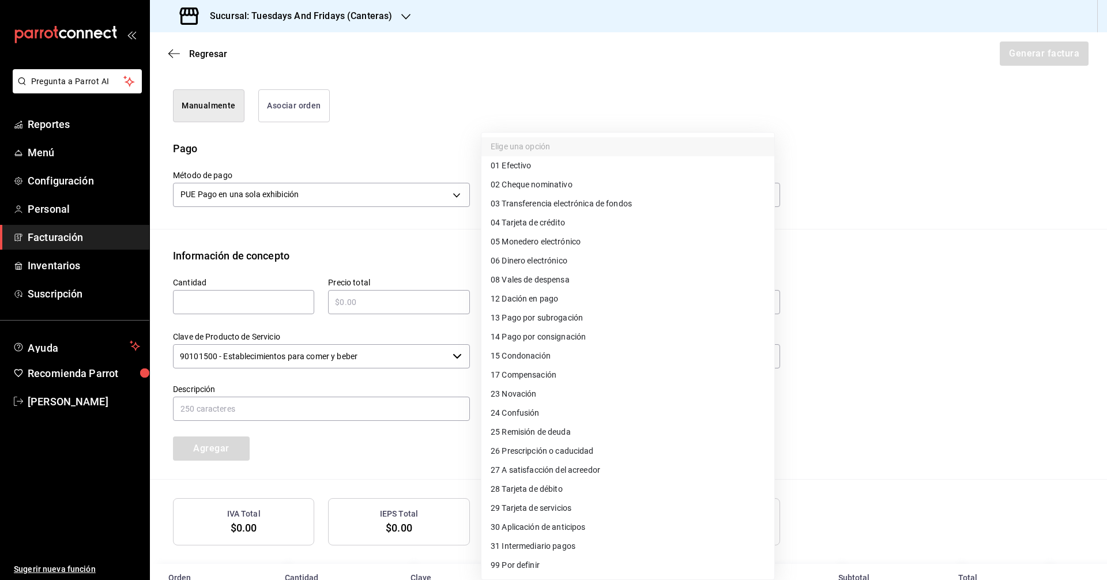
click at [535, 203] on span "03 Transferencia electrónica de fondos" at bounding box center [561, 204] width 141 height 12
type input "03"
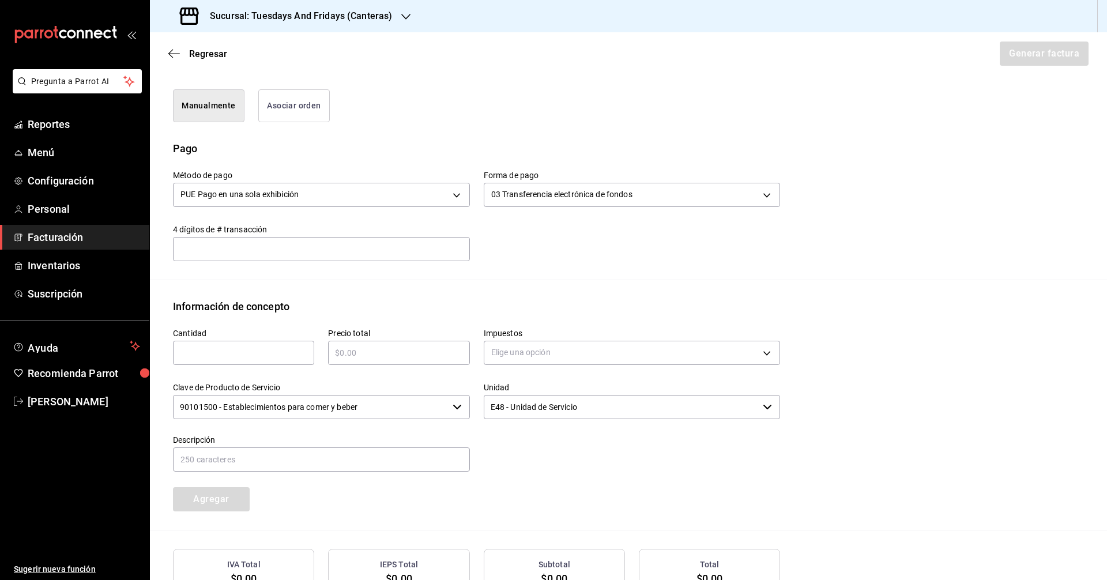
click at [273, 251] on input "text" at bounding box center [321, 248] width 297 height 23
type input "4712"
click at [239, 352] on input "text" at bounding box center [243, 353] width 141 height 14
type input "35"
click at [346, 347] on input "text" at bounding box center [398, 353] width 141 height 14
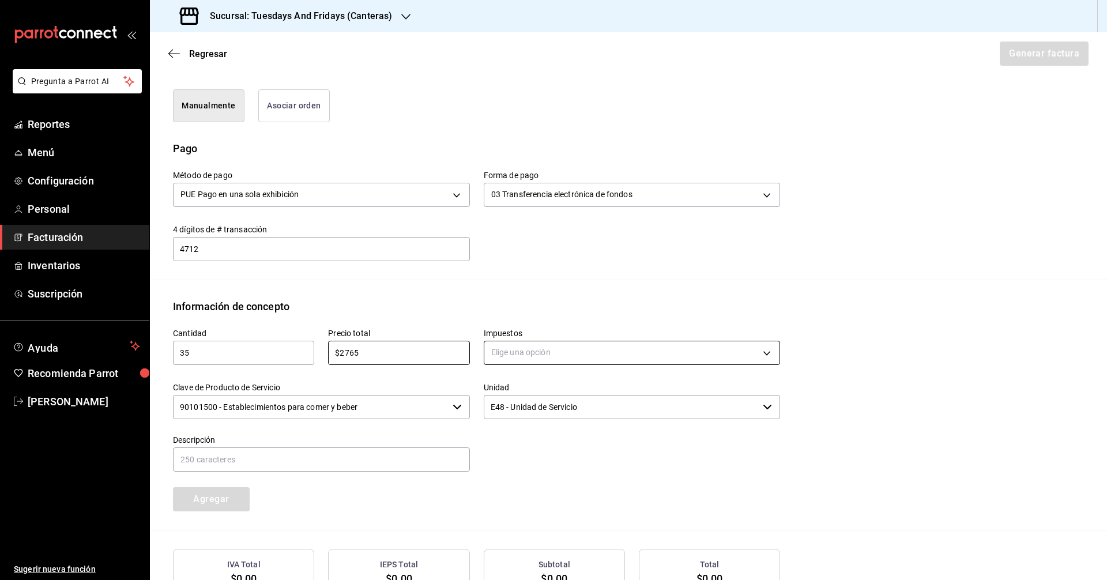
type input "$2765"
click at [535, 355] on body "Pregunta a Parrot AI Reportes Menú Configuración Personal Facturación Inventari…" at bounding box center [553, 290] width 1107 height 580
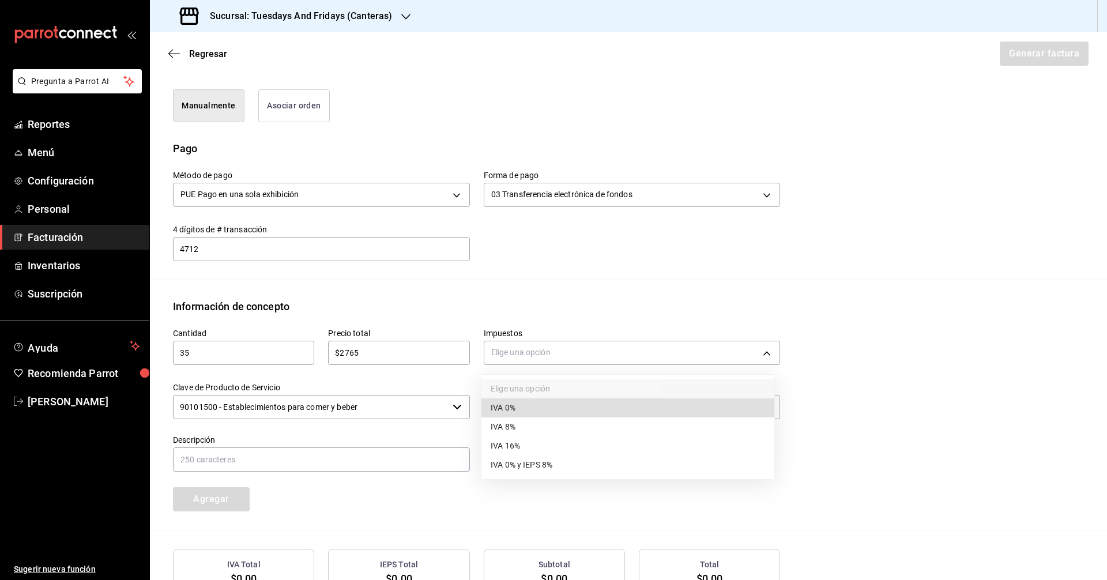
click at [528, 404] on li "IVA 0%" at bounding box center [627, 407] width 293 height 19
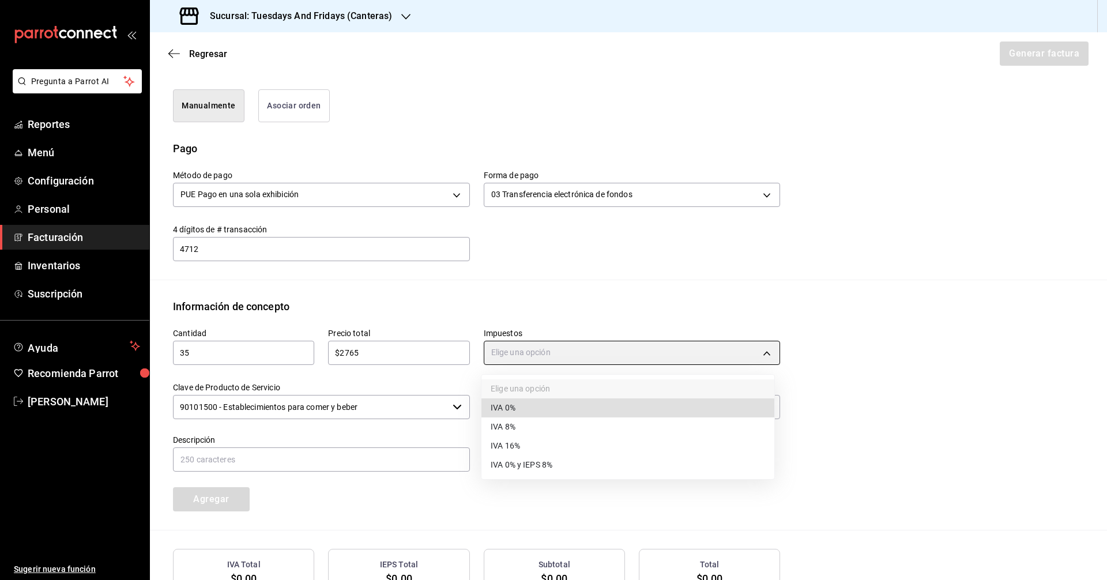
type input "IVA_0"
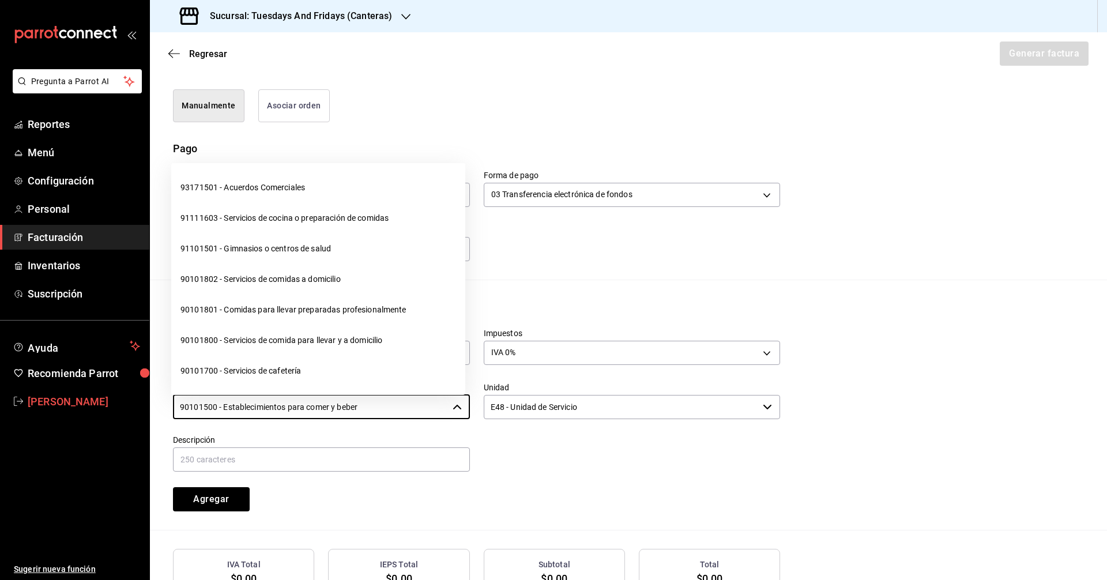
drag, startPoint x: 419, startPoint y: 409, endPoint x: 131, endPoint y: 395, distance: 288.6
click at [131, 395] on div "Pregunta a Parrot AI Reportes Menú Configuración Personal Facturación Inventari…" at bounding box center [553, 290] width 1107 height 580
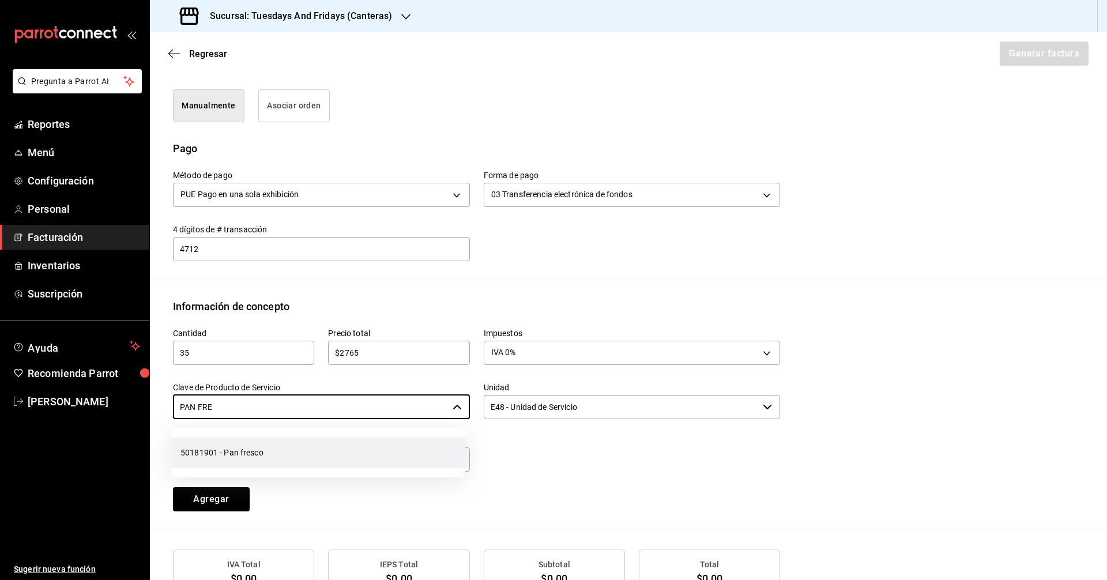
click at [250, 461] on li "50181901 - Pan fresco" at bounding box center [318, 453] width 294 height 31
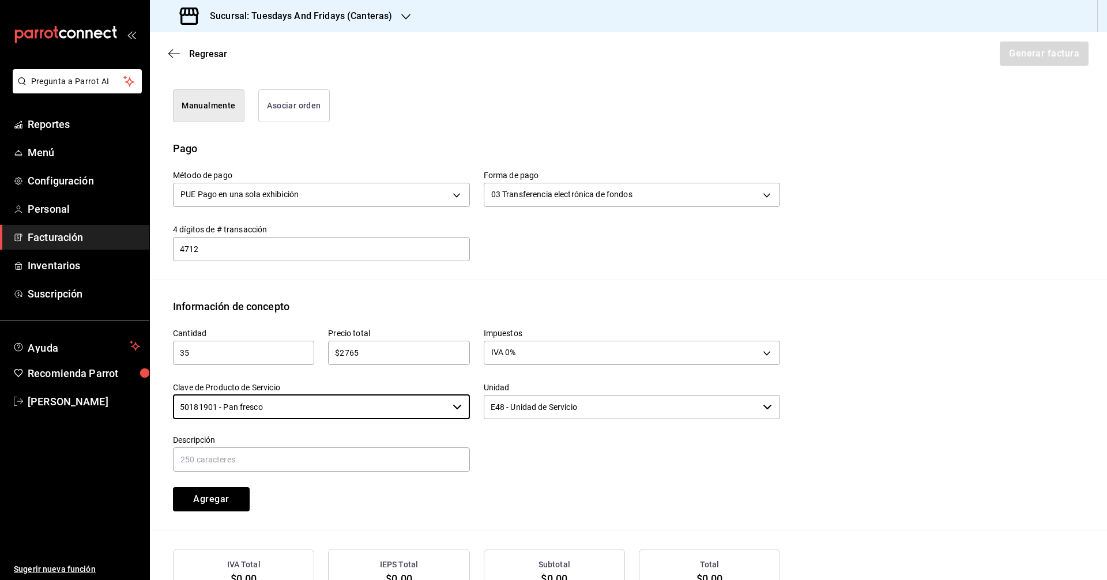
type input "50181901 - Pan fresco"
click at [513, 413] on input "E48 - Unidad de Servicio" at bounding box center [621, 407] width 275 height 24
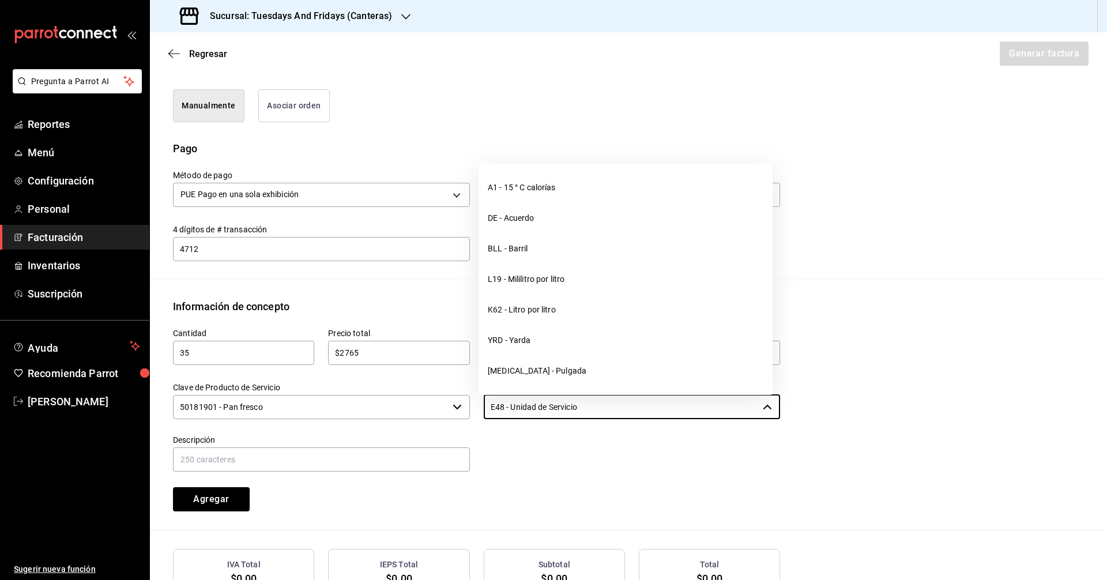
drag, startPoint x: 585, startPoint y: 403, endPoint x: 480, endPoint y: 400, distance: 105.6
click at [480, 400] on div "Unidad E48 - Unidad de Servicio ​" at bounding box center [625, 394] width 311 height 52
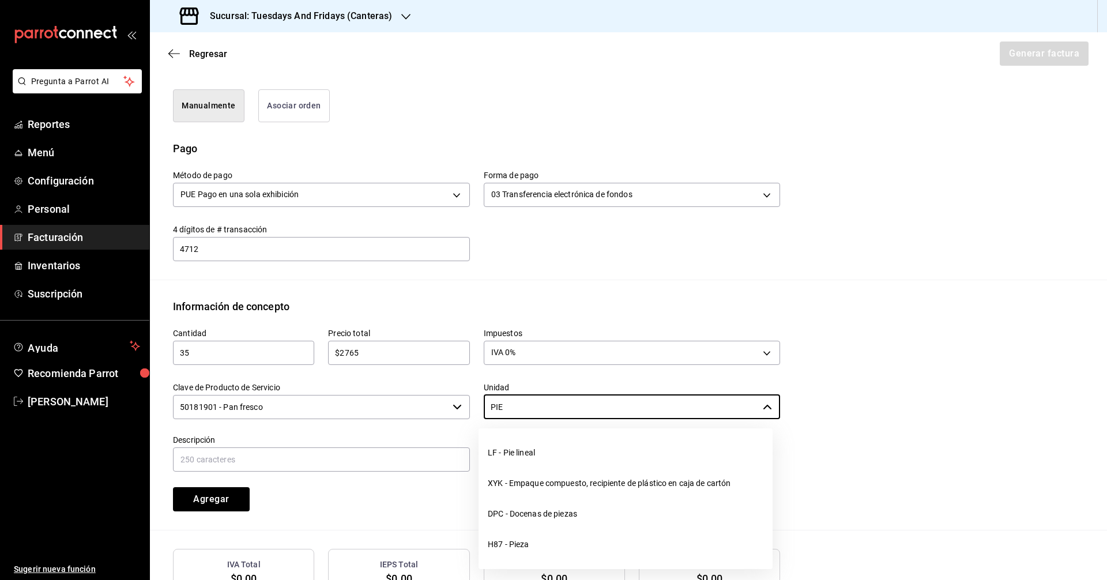
drag, startPoint x: 534, startPoint y: 545, endPoint x: 478, endPoint y: 529, distance: 58.2
click at [533, 545] on li "H87 - Pieza" at bounding box center [626, 544] width 294 height 31
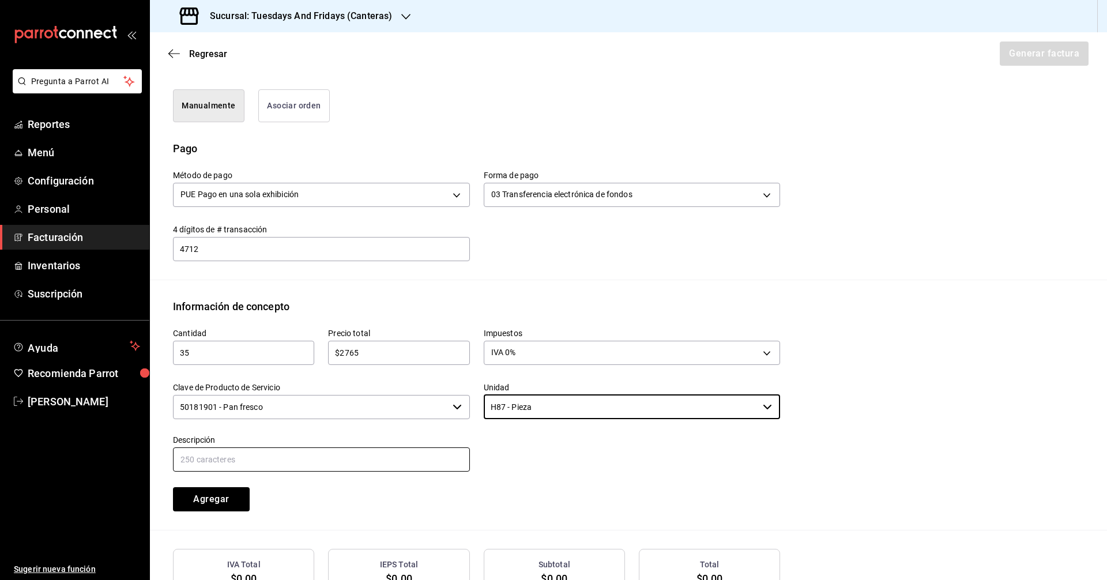
type input "H87 - Pieza"
click at [367, 456] on input "text" at bounding box center [321, 459] width 297 height 24
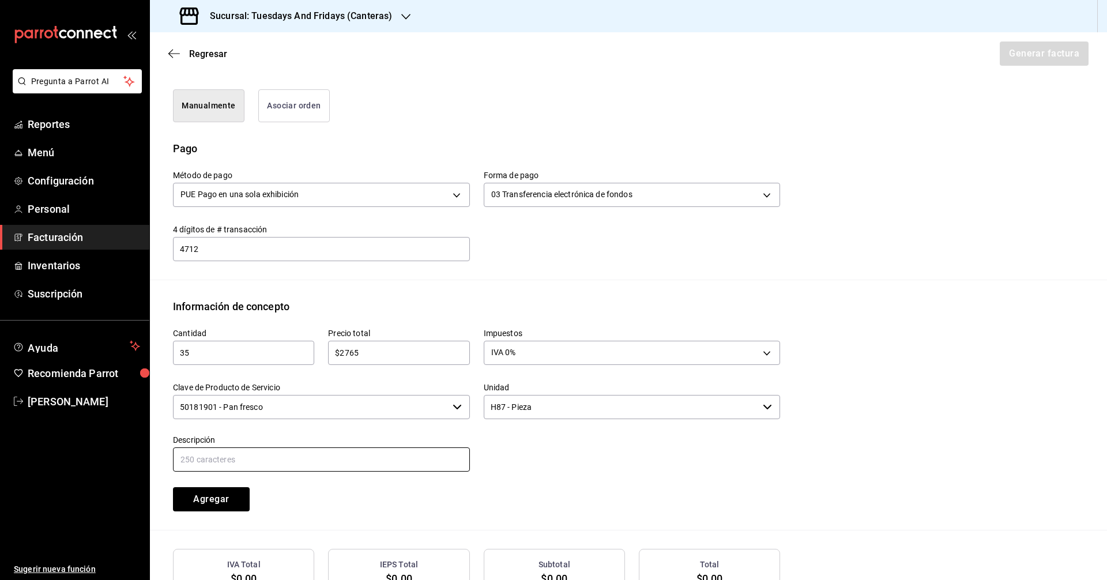
type input "Multigrano"
click at [292, 484] on div "Agregar" at bounding box center [236, 492] width 155 height 38
click at [225, 499] on button "Agregar" at bounding box center [211, 499] width 77 height 24
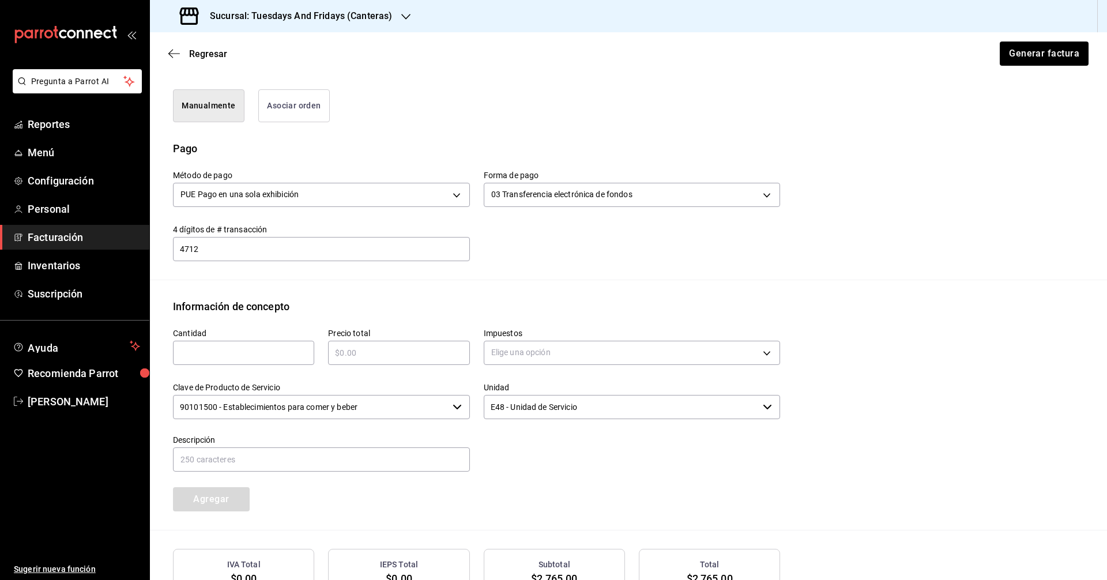
scroll to position [403, 0]
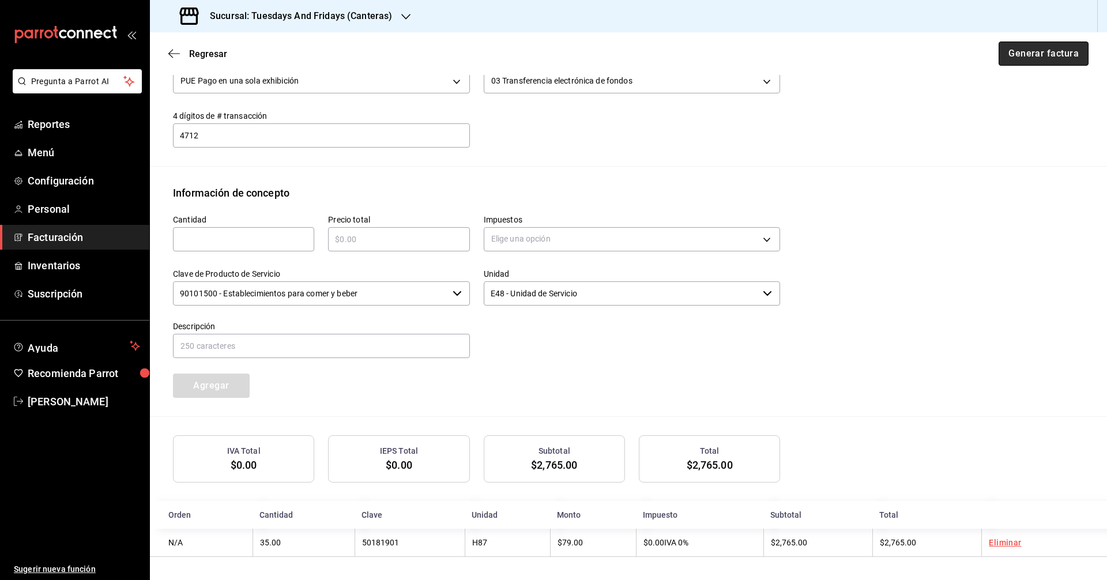
click at [535, 60] on button "Generar factura" at bounding box center [1044, 54] width 90 height 24
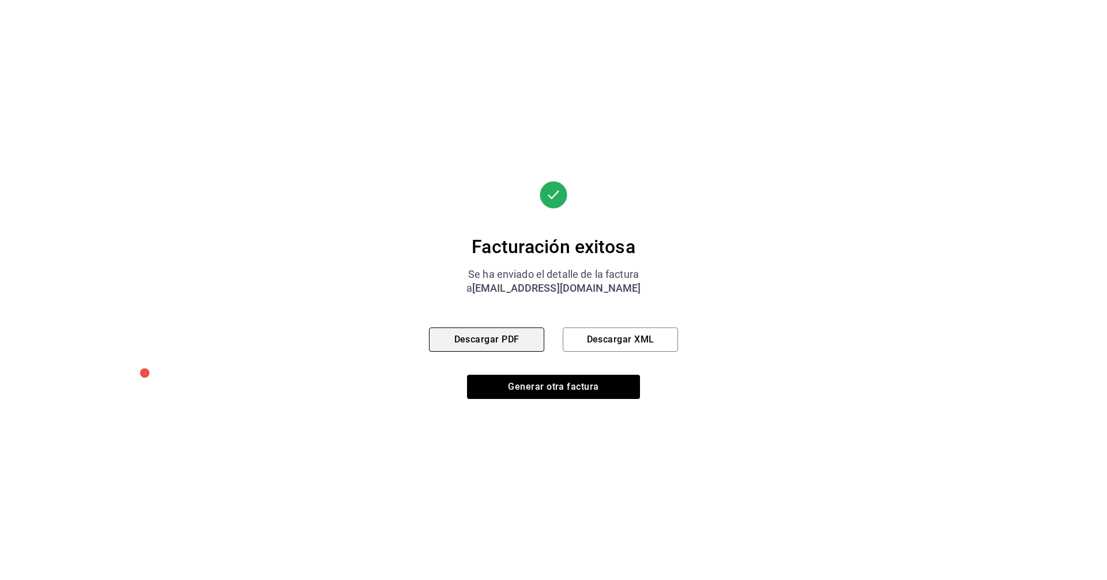
click at [525, 339] on button "Descargar PDF" at bounding box center [486, 340] width 115 height 24
